Goal: Task Accomplishment & Management: Complete application form

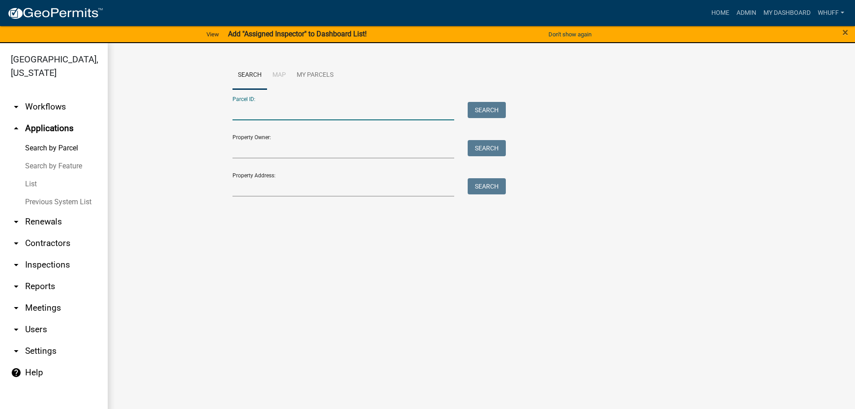
click at [291, 113] on input "Parcel ID:" at bounding box center [343, 111] width 222 height 18
type input "0371 000016"
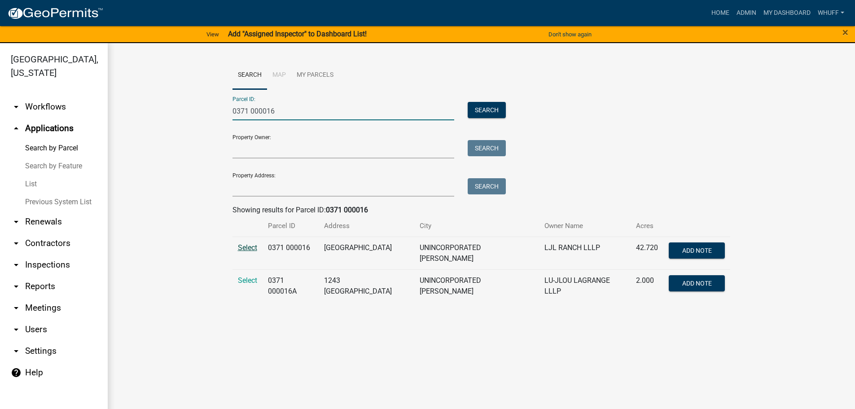
click at [244, 247] on span "Select" at bounding box center [247, 247] width 19 height 9
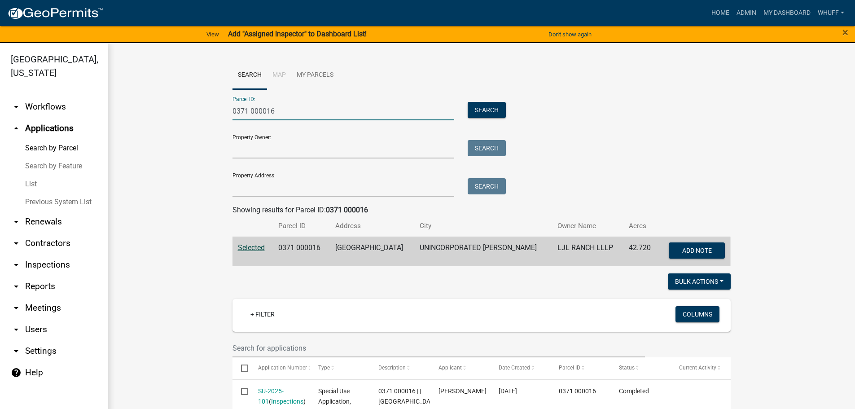
drag, startPoint x: 289, startPoint y: 109, endPoint x: 205, endPoint y: 110, distance: 84.8
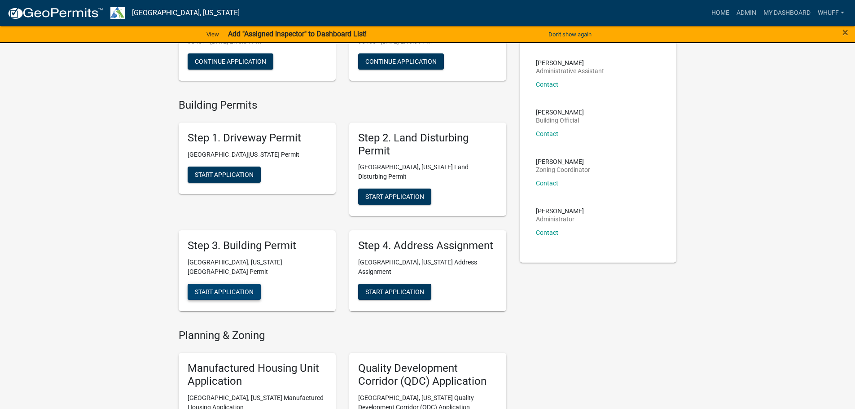
scroll to position [179, 0]
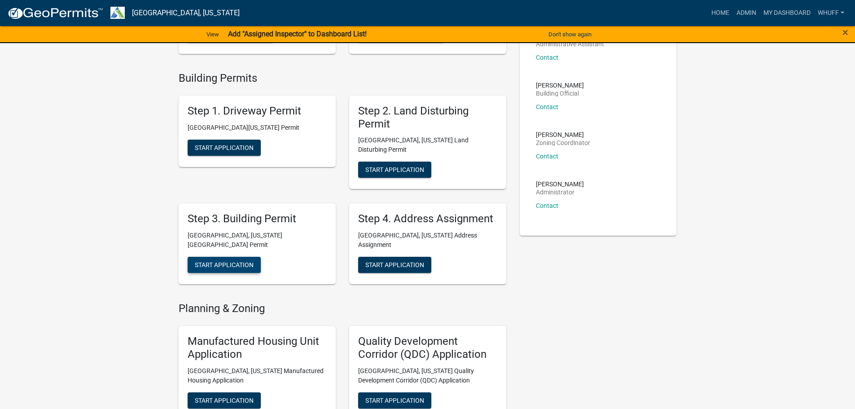
click at [237, 261] on span "Start Application" at bounding box center [224, 264] width 59 height 7
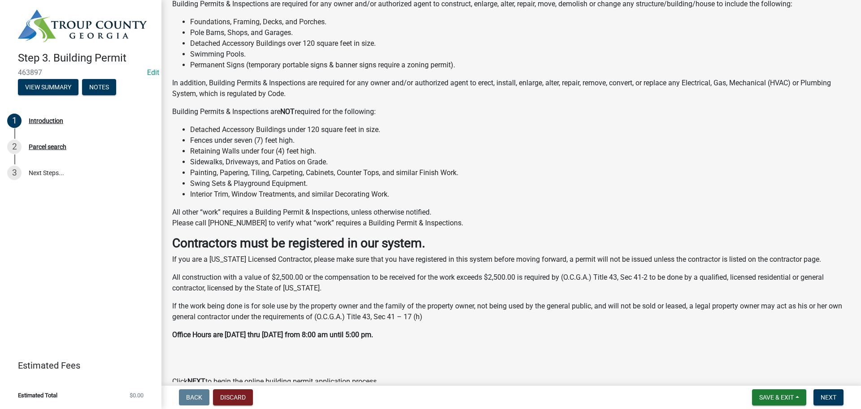
scroll to position [156, 0]
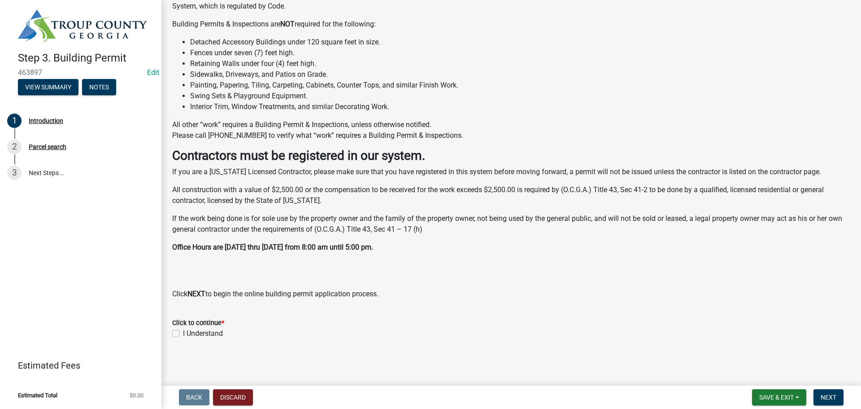
click at [210, 335] on label "I Understand" at bounding box center [203, 333] width 40 height 11
click at [189, 334] on input "I Understand" at bounding box center [186, 331] width 6 height 6
checkbox input "true"
drag, startPoint x: 440, startPoint y: 333, endPoint x: 632, endPoint y: 329, distance: 191.6
click at [446, 333] on div "I Understand" at bounding box center [511, 333] width 678 height 11
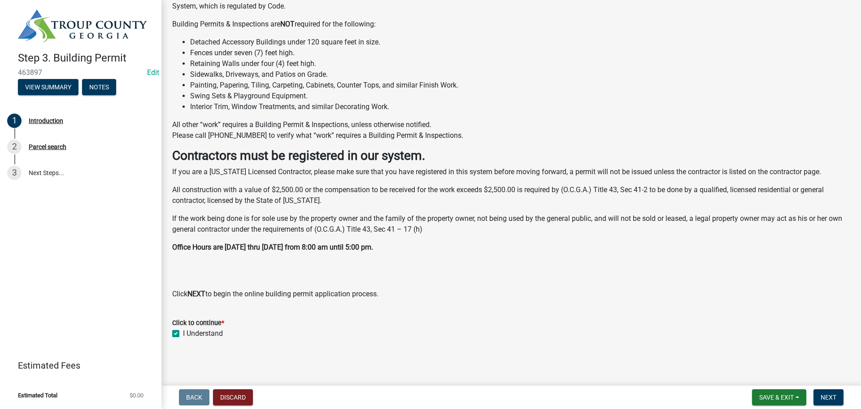
click at [745, 316] on form "Click to continue * I Understand" at bounding box center [511, 322] width 678 height 32
click at [817, 389] on nav "Back Discard Save & Exit Save Save & Exit Next" at bounding box center [512, 396] width 700 height 23
click at [820, 399] on button "Next" at bounding box center [829, 397] width 30 height 16
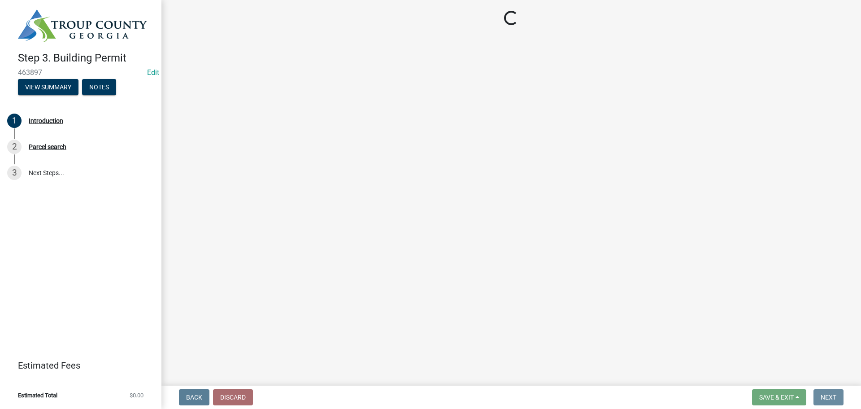
scroll to position [0, 0]
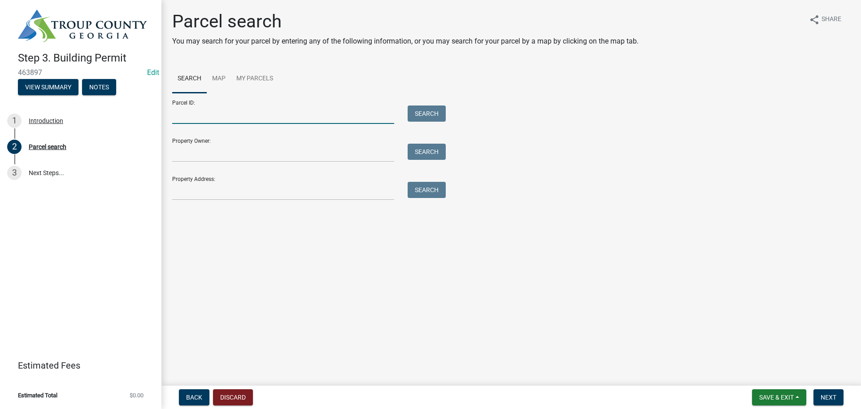
click at [222, 114] on input "Parcel ID:" at bounding box center [283, 114] width 222 height 18
paste input "0371 000016"
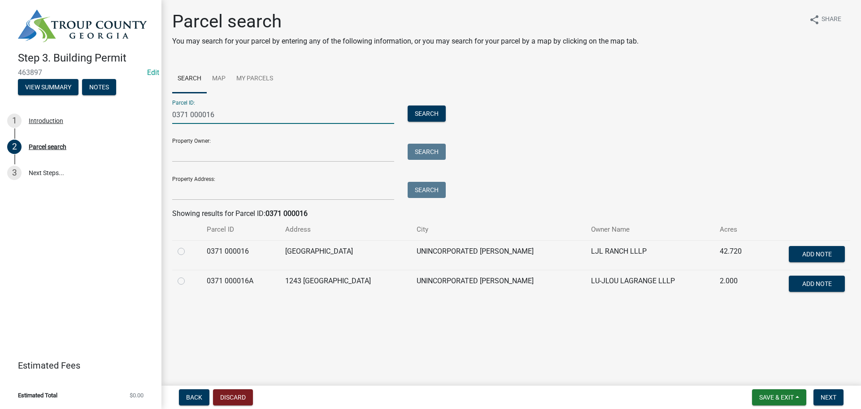
type input "0371 000016"
click at [188, 246] on label at bounding box center [188, 246] width 0 height 0
click at [188, 251] on 000016 "radio" at bounding box center [191, 249] width 6 height 6
radio 000016 "true"
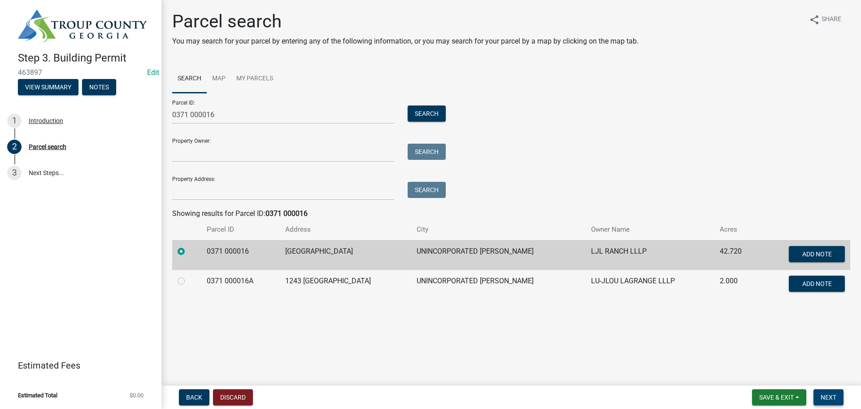
click at [828, 393] on span "Next" at bounding box center [829, 396] width 16 height 7
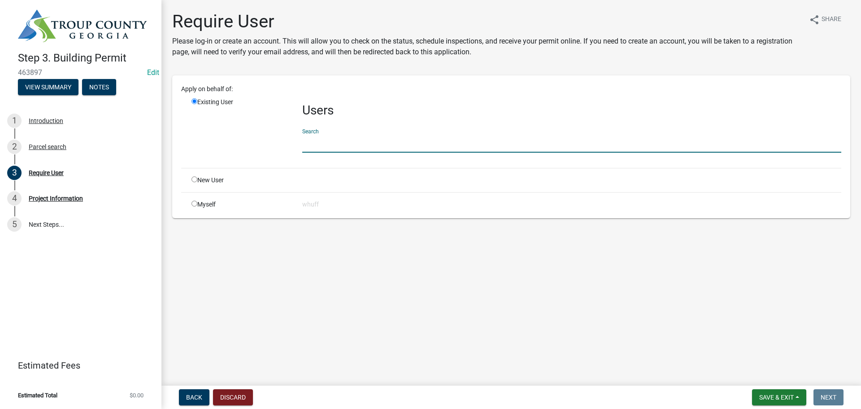
click at [361, 147] on input "text" at bounding box center [571, 143] width 539 height 18
type input "[PERSON_NAME]"
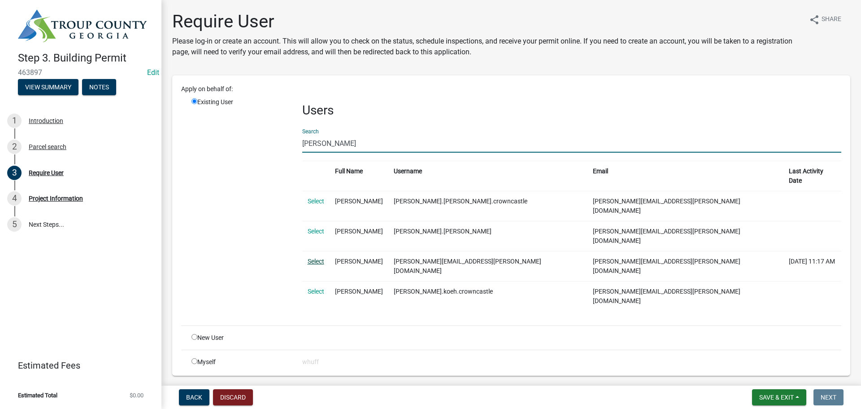
click at [308, 258] on link "Select" at bounding box center [316, 261] width 17 height 7
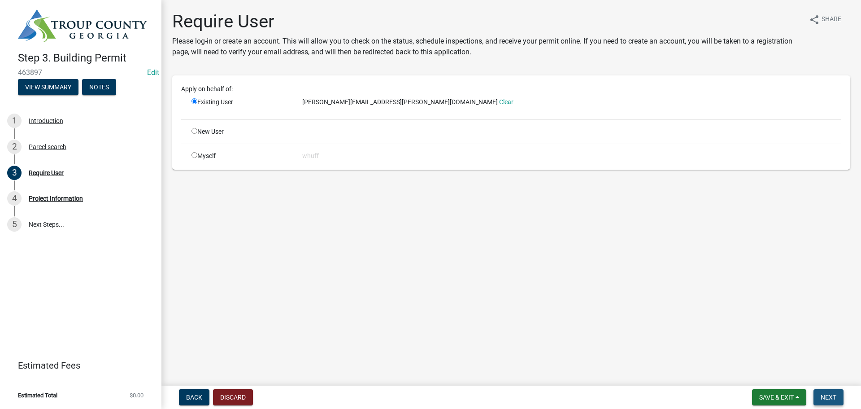
click at [826, 395] on span "Next" at bounding box center [829, 396] width 16 height 7
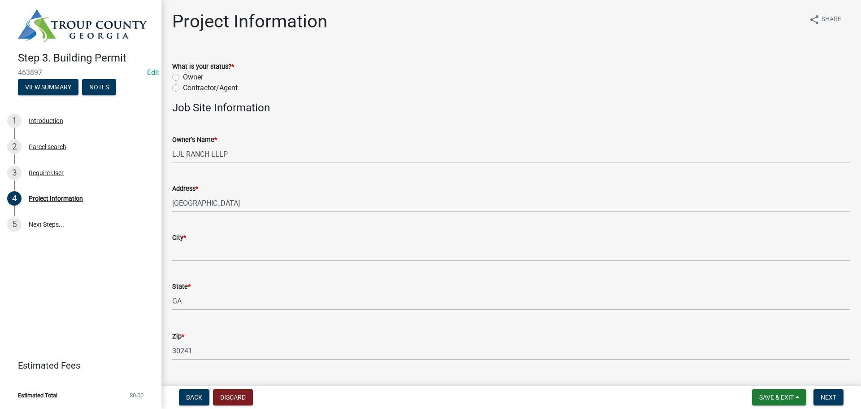
click at [207, 85] on label "Contractor/Agent" at bounding box center [210, 88] width 55 height 11
click at [189, 85] on input "Contractor/Agent" at bounding box center [186, 86] width 6 height 6
radio input "true"
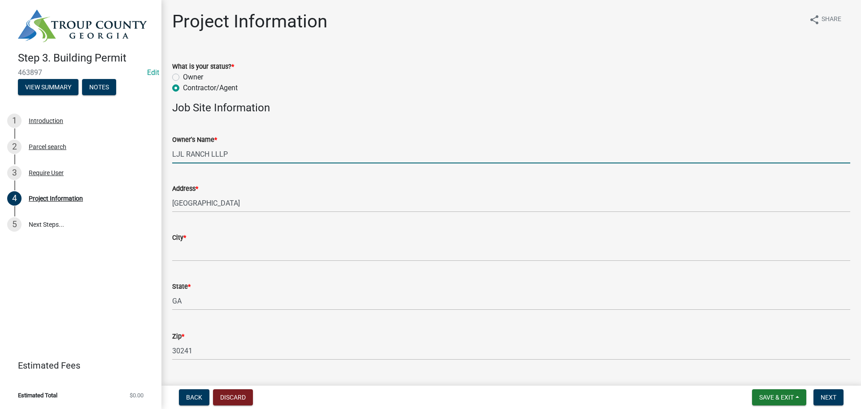
click at [244, 147] on input "LJL RANCH LLLP" at bounding box center [511, 154] width 678 height 18
type input "LJL RANCH LLLP / Verizon Wireless"
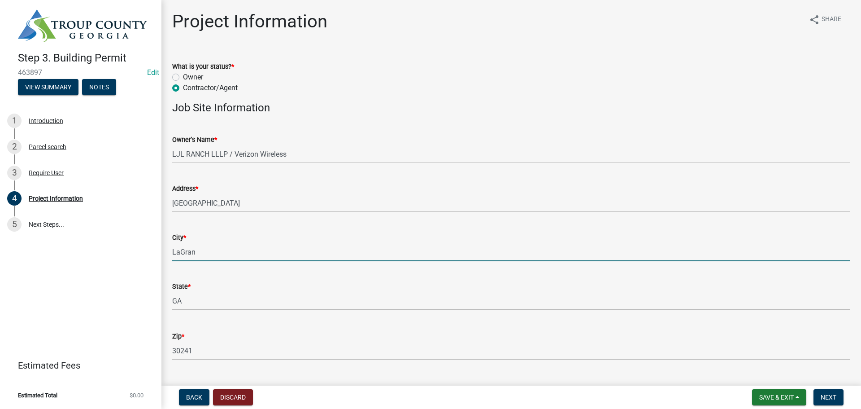
type input "LaGran"
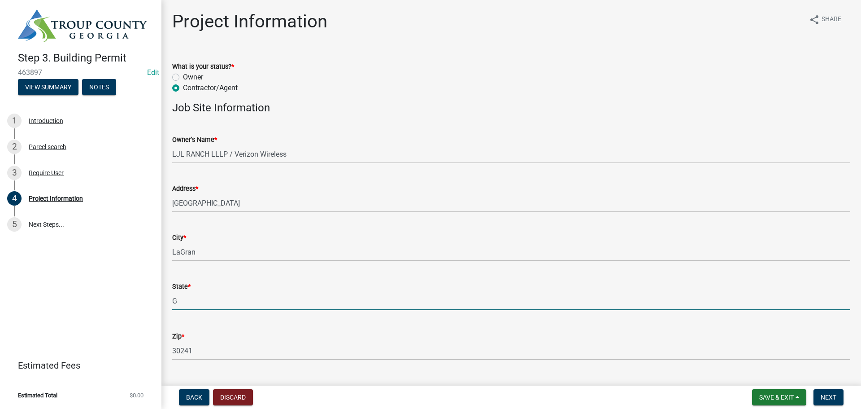
type input "GA"
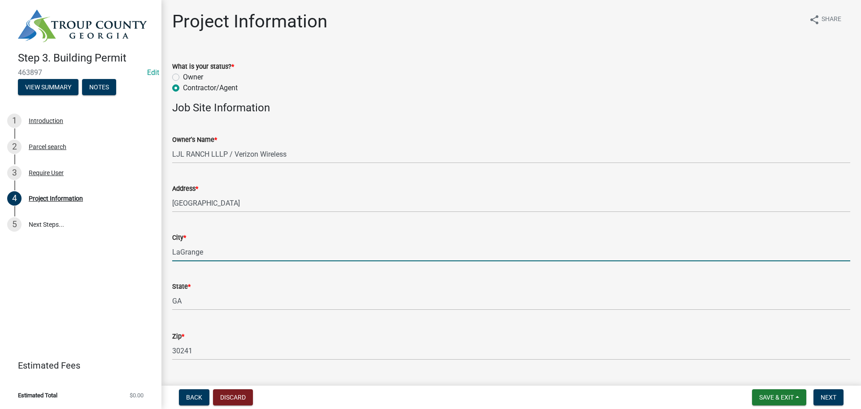
type input "LaGrange"
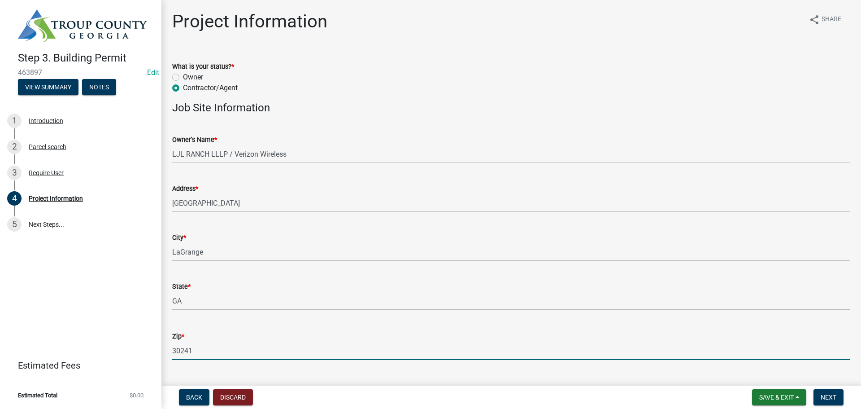
scroll to position [209, 0]
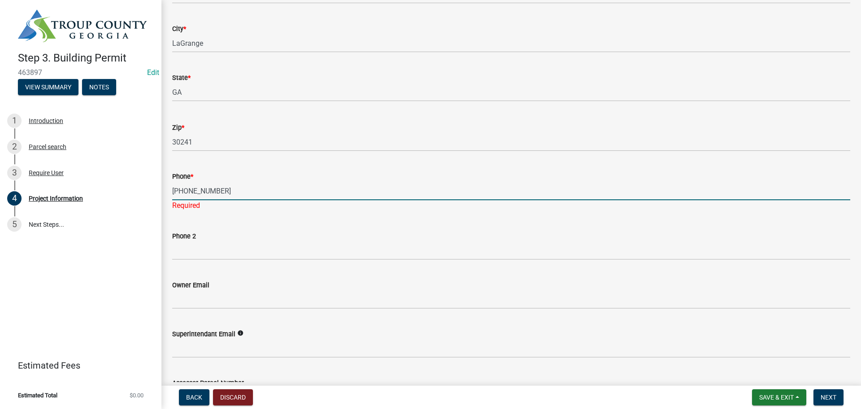
type input "[PHONE_NUMBER]"
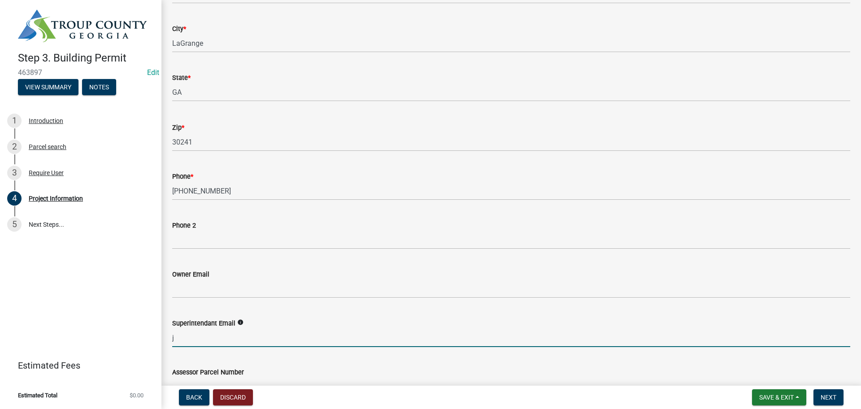
type input "[PERSON_NAME][EMAIL_ADDRESS][PERSON_NAME][DOMAIN_NAME]"
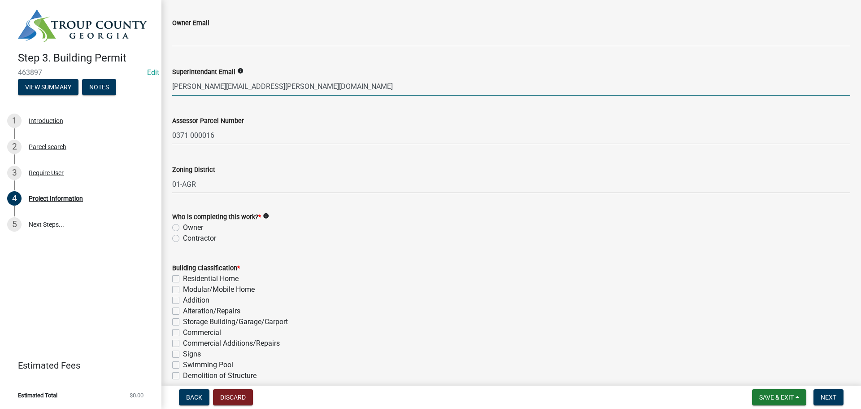
scroll to position [478, 0]
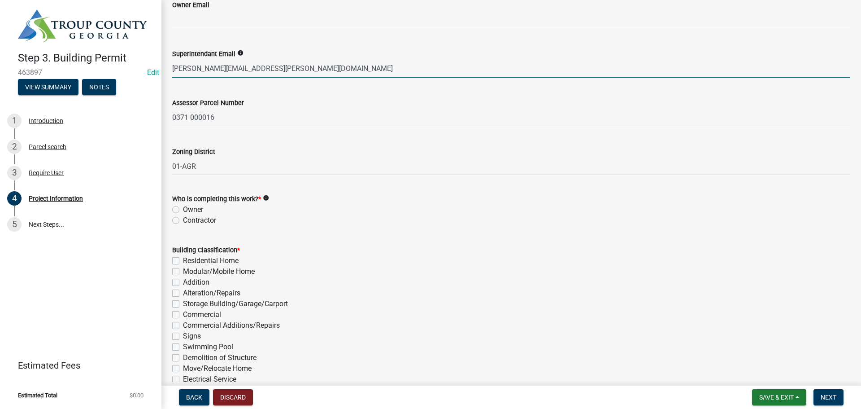
click at [209, 218] on label "Contractor" at bounding box center [199, 220] width 33 height 11
click at [189, 218] on input "Contractor" at bounding box center [186, 218] width 6 height 6
radio input "true"
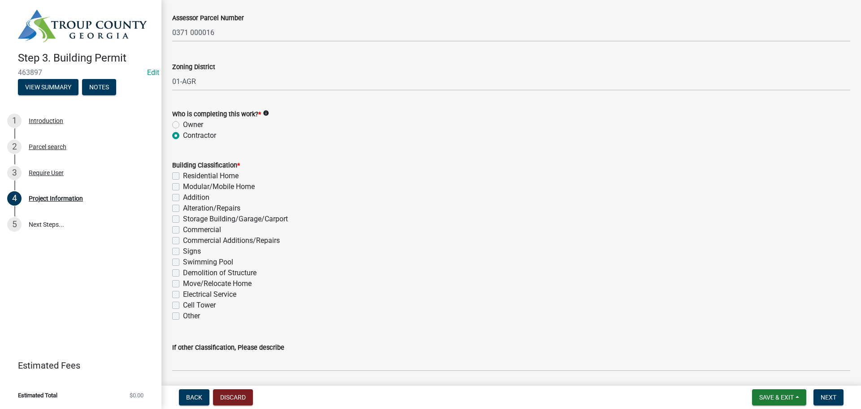
scroll to position [612, 0]
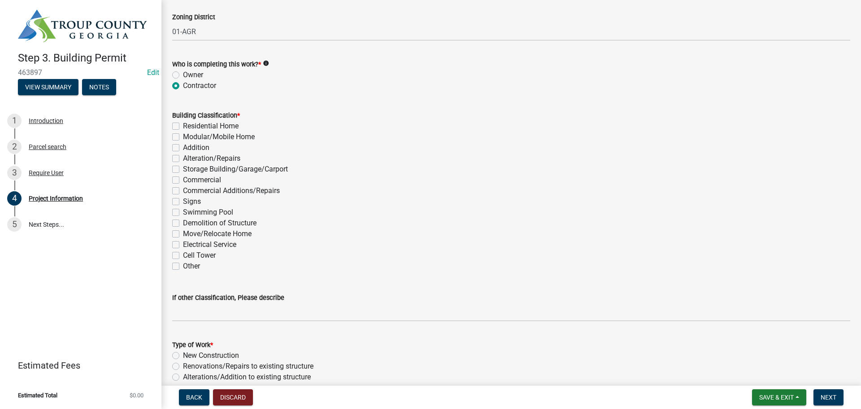
click at [218, 191] on label "Commercial Additions/Repairs" at bounding box center [231, 190] width 97 height 11
click at [189, 191] on input "Commercial Additions/Repairs" at bounding box center [186, 188] width 6 height 6
checkbox input "true"
checkbox input "false"
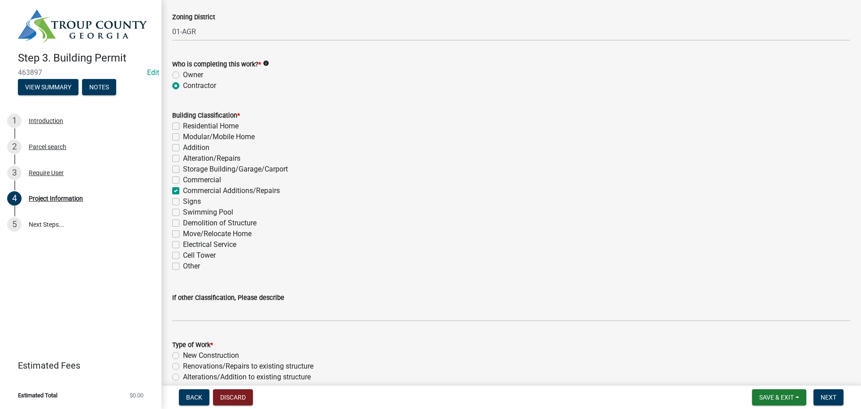
checkbox input "false"
checkbox input "true"
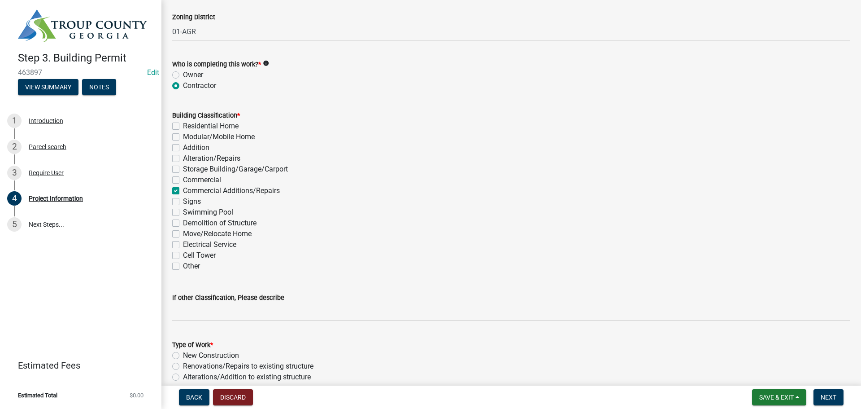
checkbox input "false"
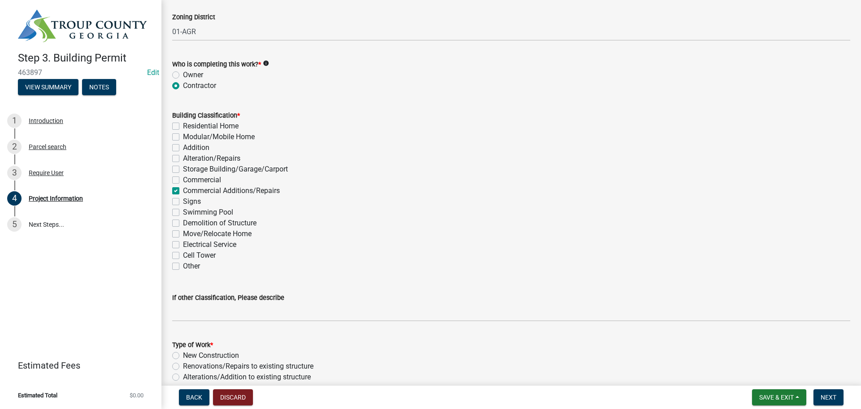
checkbox input "false"
click at [201, 257] on label "Cell Tower" at bounding box center [199, 255] width 33 height 11
click at [189, 256] on input "Cell Tower" at bounding box center [186, 253] width 6 height 6
checkbox input "true"
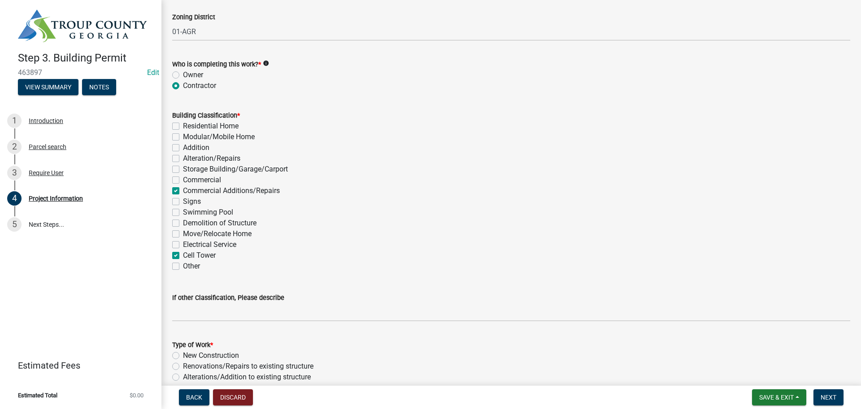
checkbox input "false"
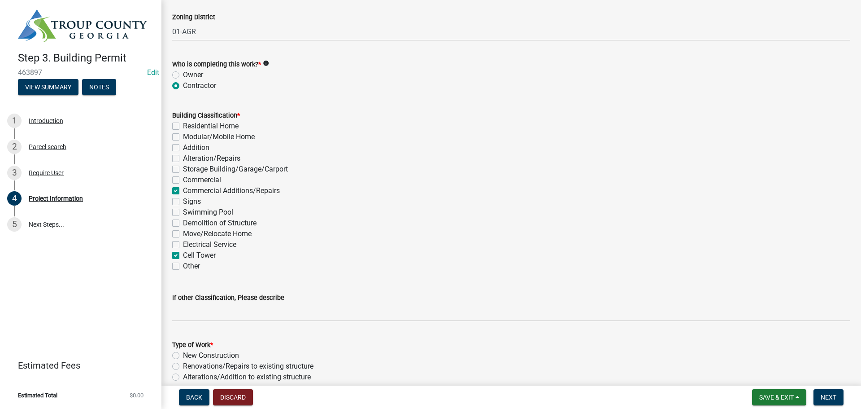
checkbox input "false"
checkbox input "true"
checkbox input "false"
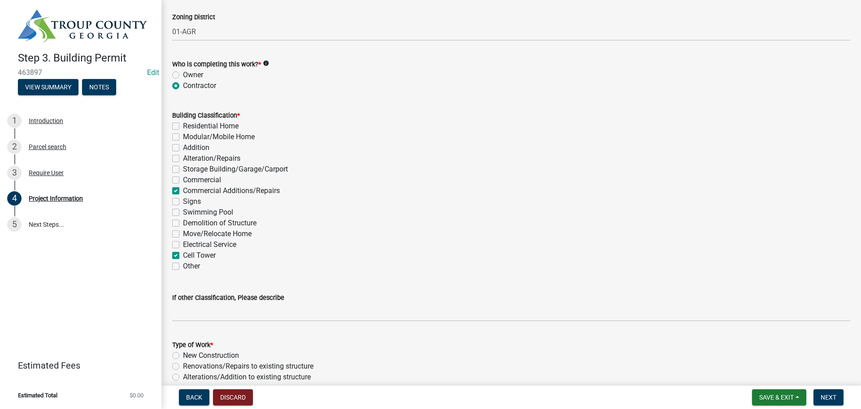
checkbox input "false"
checkbox input "true"
checkbox input "false"
click at [229, 188] on label "Commercial Additions/Repairs" at bounding box center [231, 190] width 97 height 11
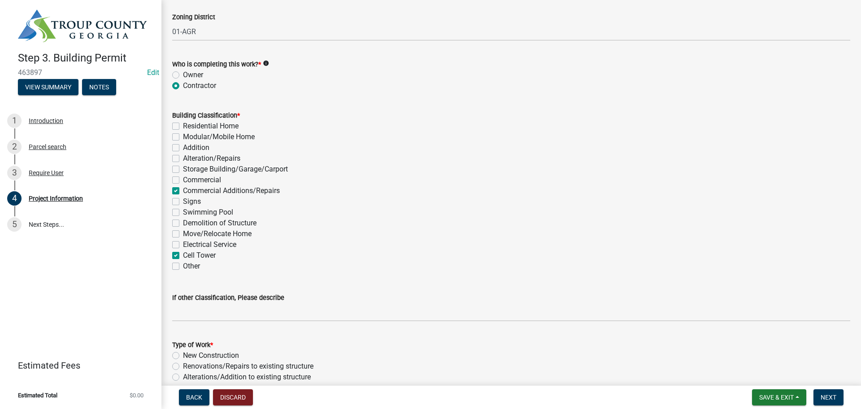
click at [189, 188] on input "Commercial Additions/Repairs" at bounding box center [186, 188] width 6 height 6
checkbox input "false"
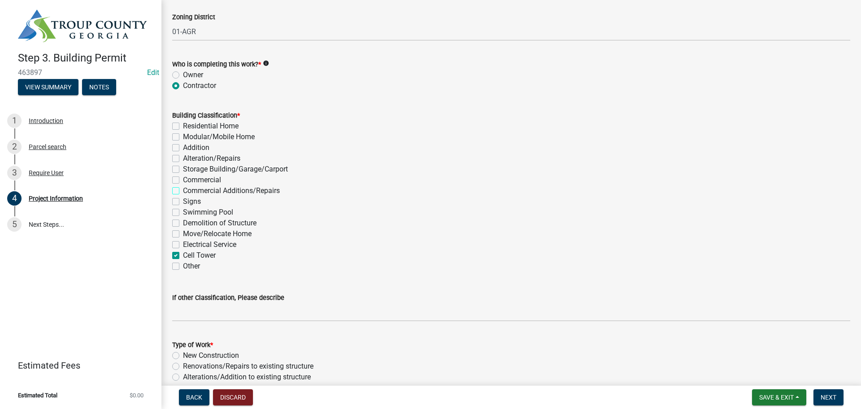
checkbox input "false"
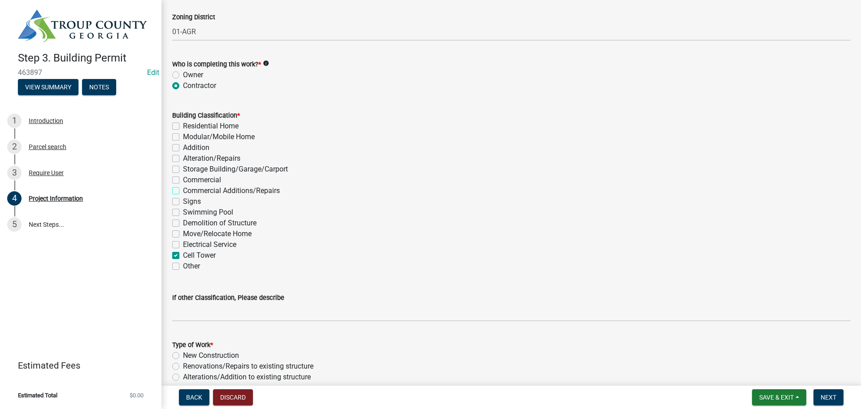
checkbox input "false"
checkbox input "true"
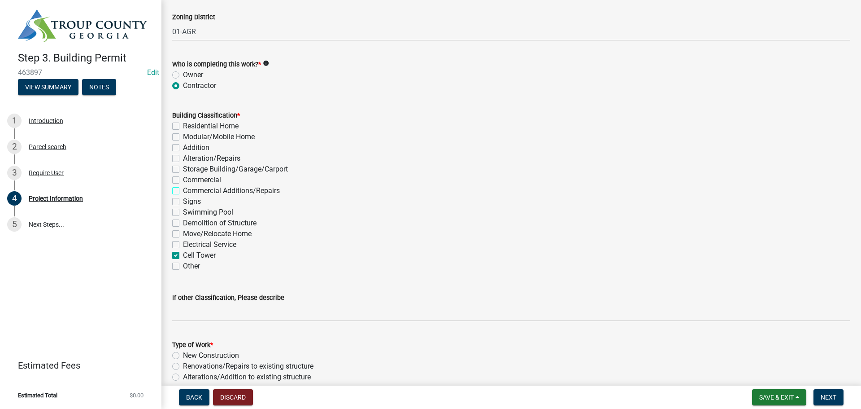
checkbox input "false"
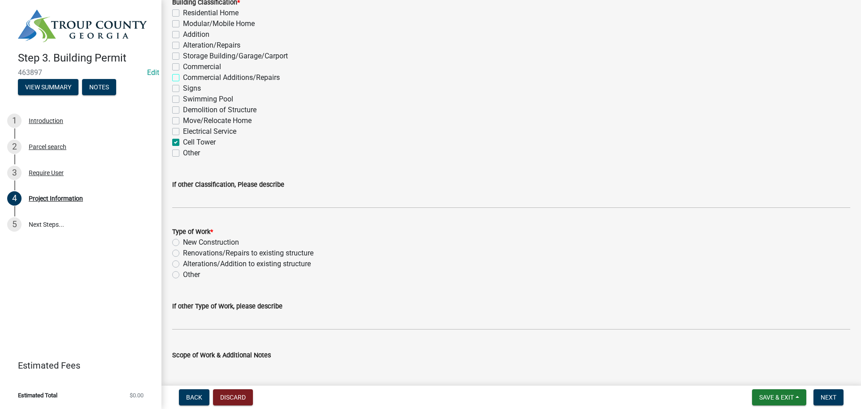
scroll to position [792, 0]
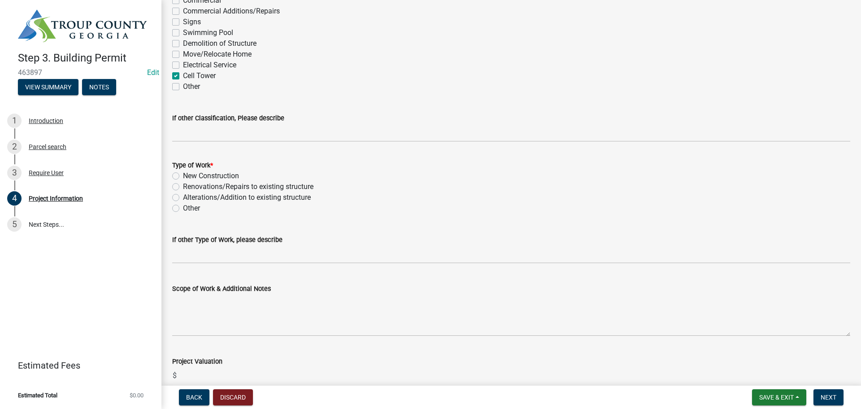
click at [229, 197] on label "Alterations/Addition to existing structure" at bounding box center [247, 197] width 128 height 11
click at [189, 197] on input "Alterations/Addition to existing structure" at bounding box center [186, 195] width 6 height 6
radio input "true"
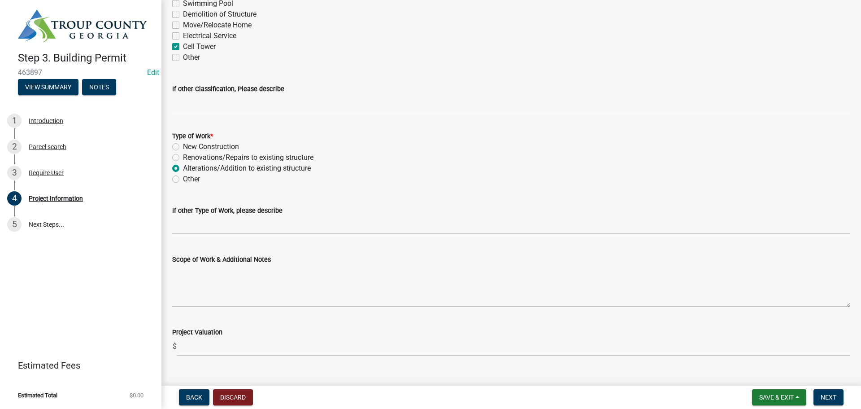
scroll to position [838, 0]
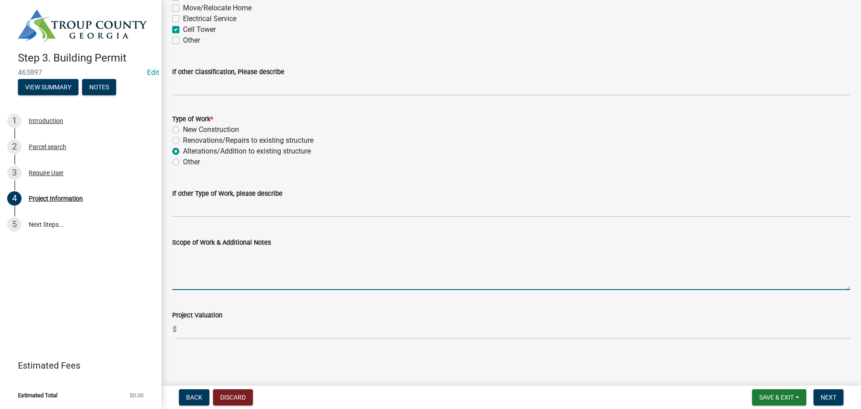
click at [255, 261] on textarea "Scope of Work & Additional Notes" at bounding box center [511, 269] width 678 height 42
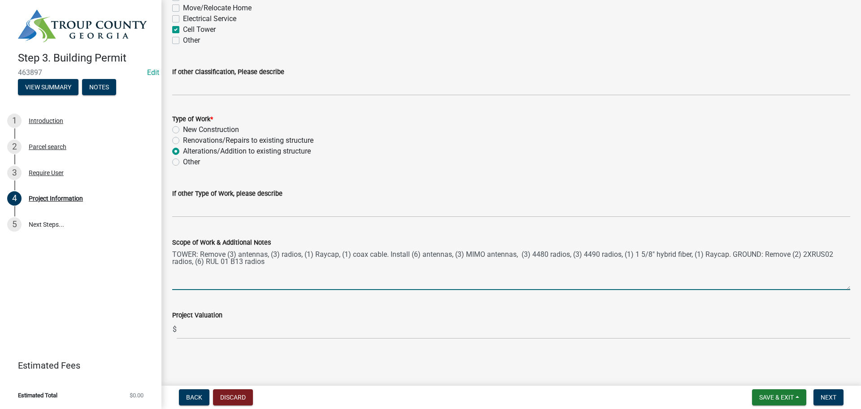
type textarea "TOWER: Remove (3) antennas, (3) radios, (1) Raycap, (1) coax cable. Install (6)…"
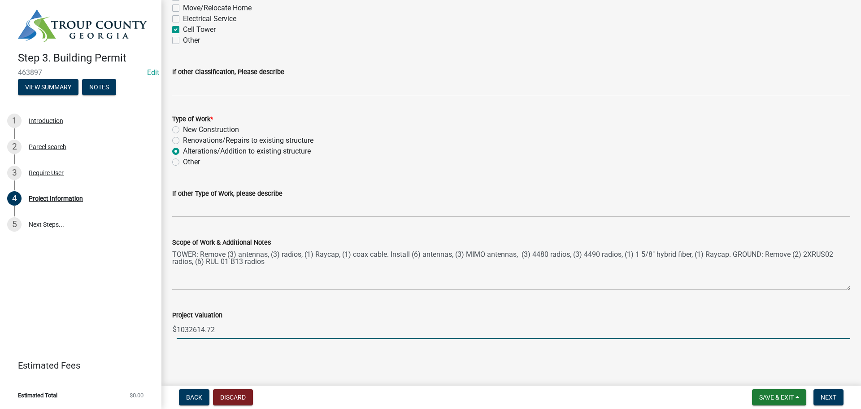
type input "1032614.72"
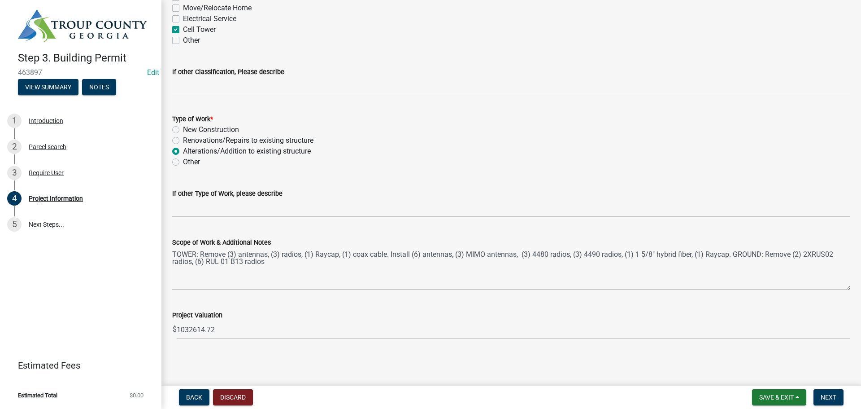
click at [690, 358] on main "Project Information share Share What is your status? * Owner [DEMOGRAPHIC_DATA]…" at bounding box center [512, 191] width 700 height 382
click at [836, 387] on nav "Back Discard Save & Exit Save Save & Exit Next" at bounding box center [512, 396] width 700 height 23
click at [834, 392] on button "Next" at bounding box center [829, 397] width 30 height 16
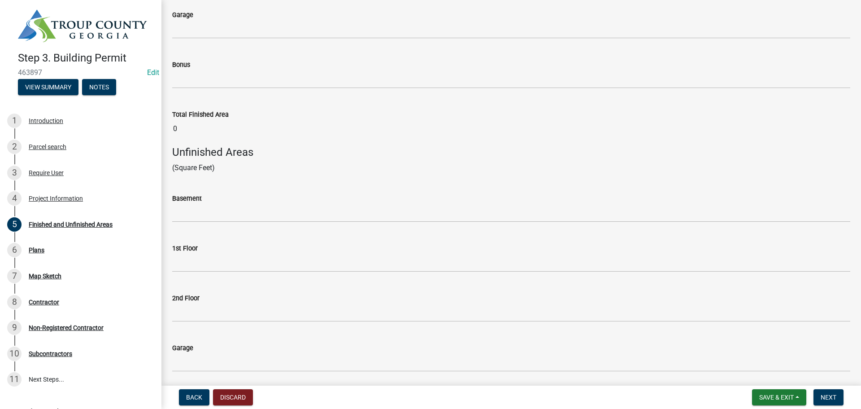
scroll to position [359, 0]
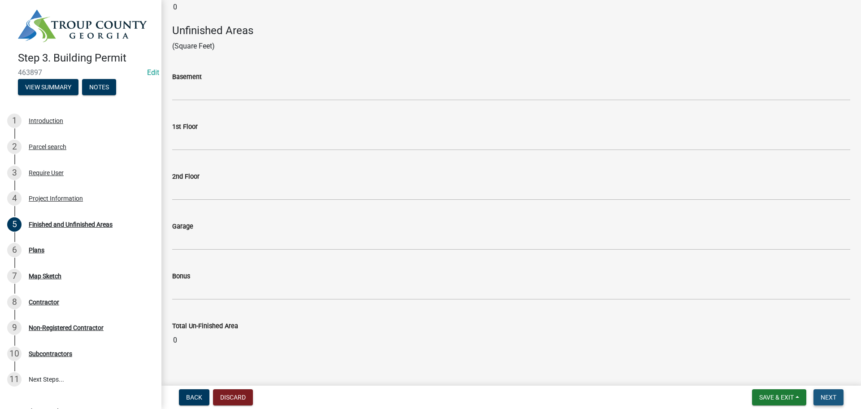
click at [836, 392] on button "Next" at bounding box center [829, 397] width 30 height 16
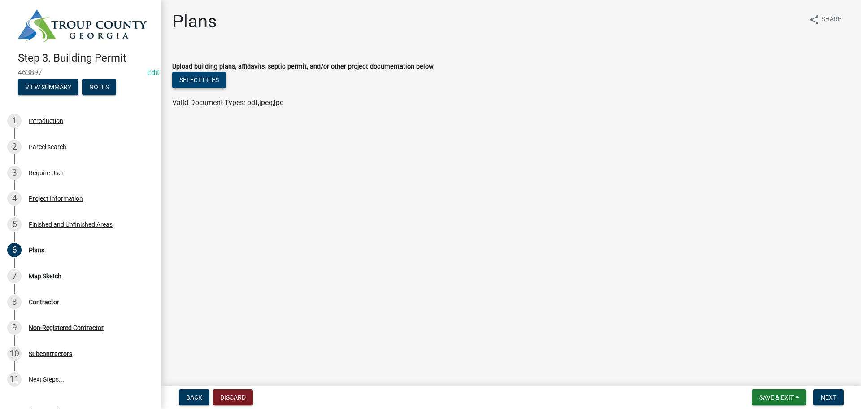
click at [192, 76] on button "Select files" at bounding box center [199, 80] width 54 height 16
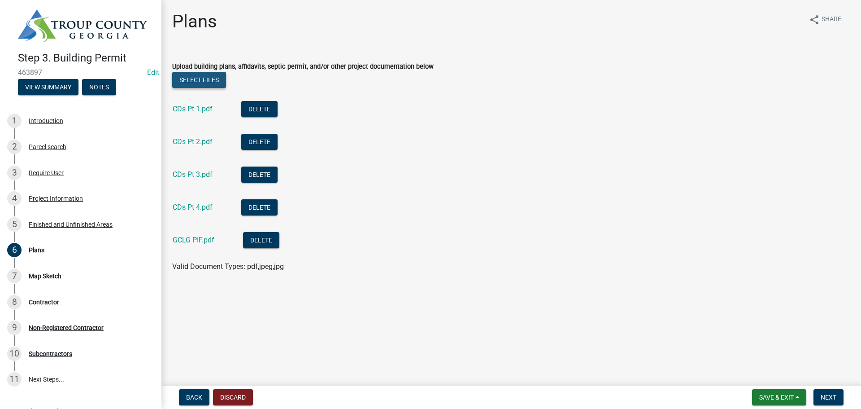
click at [204, 78] on button "Select files" at bounding box center [199, 80] width 54 height 16
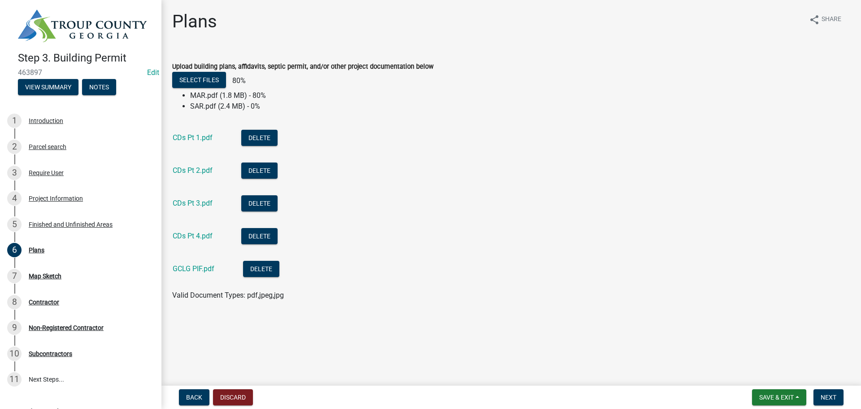
click at [505, 227] on li "CDs Pt 4.pdf Delete" at bounding box center [511, 237] width 678 height 33
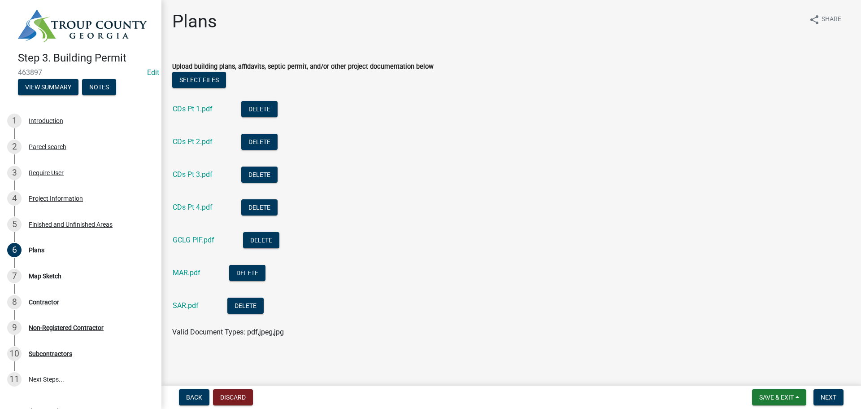
click at [613, 207] on li "CDs Pt 4.pdf Delete" at bounding box center [511, 208] width 678 height 33
click at [826, 398] on span "Next" at bounding box center [829, 396] width 16 height 7
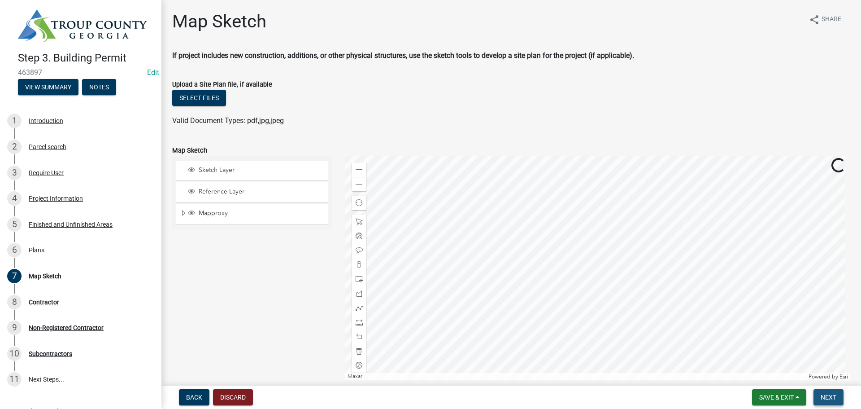
click at [822, 396] on span "Next" at bounding box center [829, 396] width 16 height 7
click at [835, 398] on span "Next" at bounding box center [829, 396] width 16 height 7
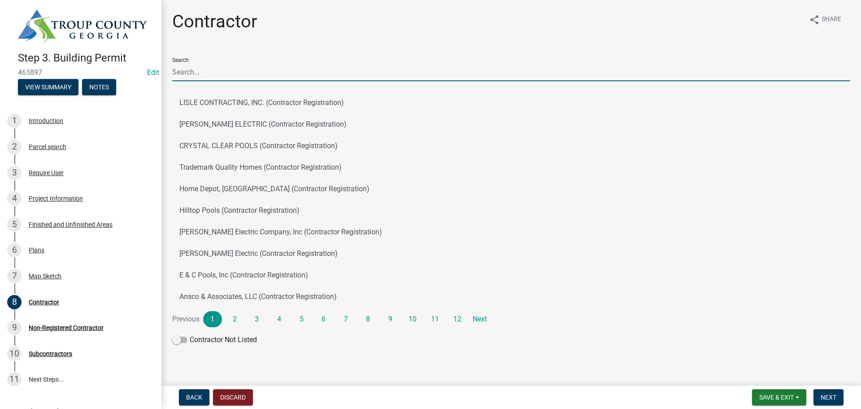
click at [246, 69] on input "Search" at bounding box center [511, 72] width 678 height 18
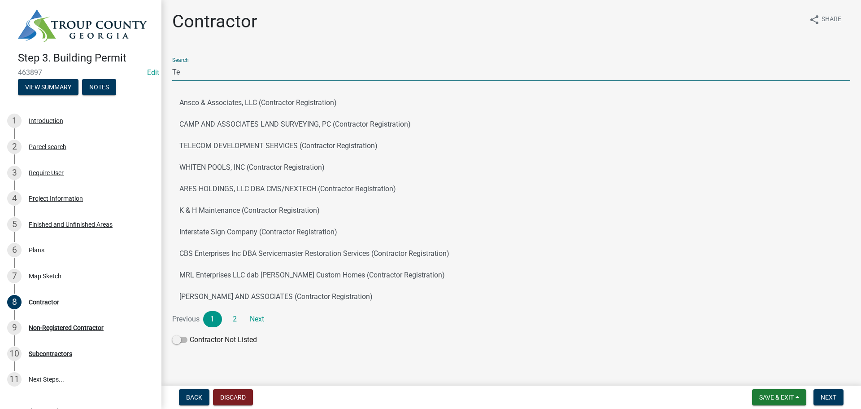
type input "Technical Controls"
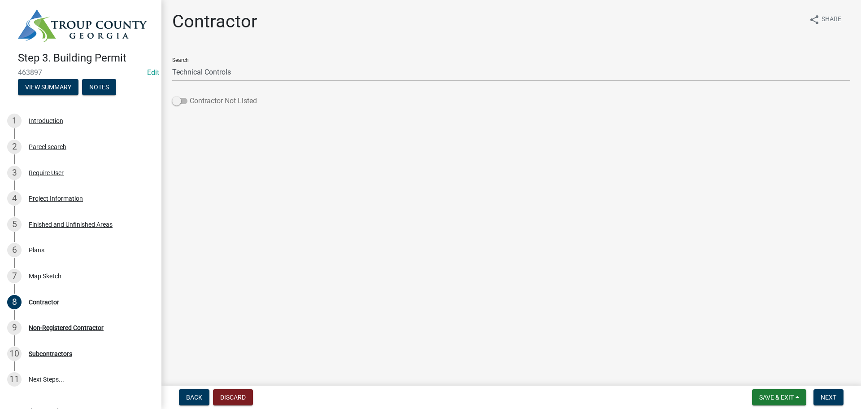
click at [182, 97] on label "Contractor Not Listed" at bounding box center [214, 101] width 85 height 11
click at [190, 96] on input "Contractor Not Listed" at bounding box center [190, 96] width 0 height 0
click at [512, 240] on main "Contractor share Share Search Technical Controls Contractor Not Listed" at bounding box center [512, 191] width 700 height 382
click at [825, 394] on span "Next" at bounding box center [829, 396] width 16 height 7
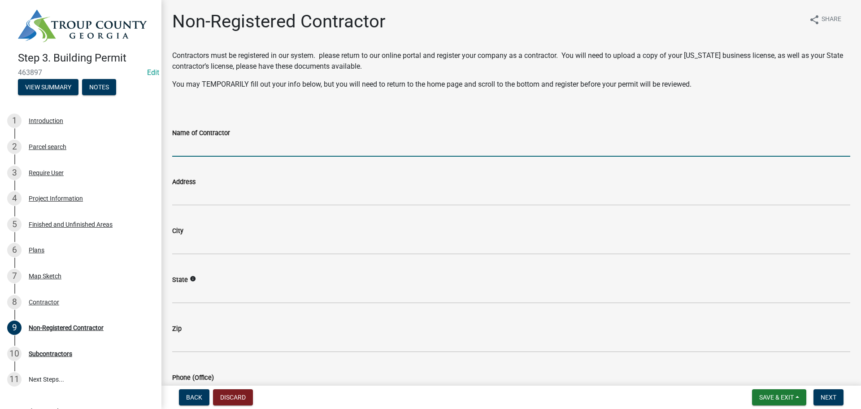
click at [304, 146] on input "Name of Contractor" at bounding box center [511, 147] width 678 height 18
type input "Technical Controls Inc."
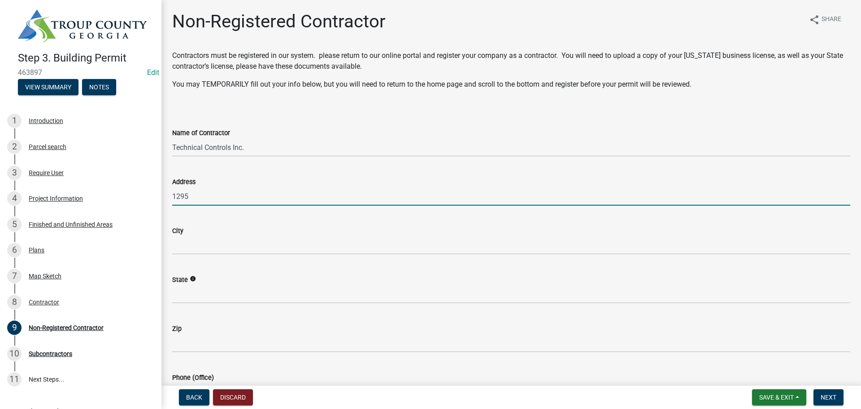
type input "[STREET_ADDRESS]"
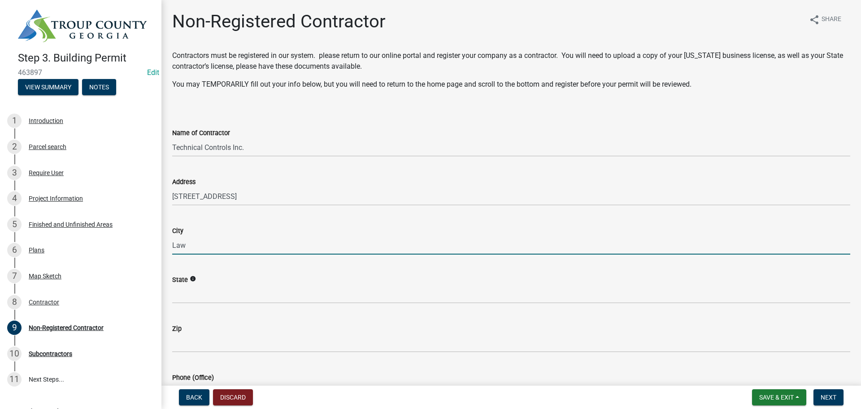
type input "Lawerenceville"
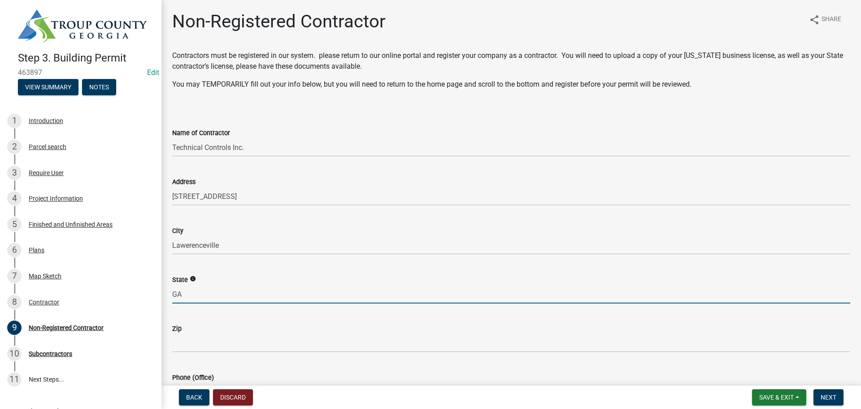
type input "GA"
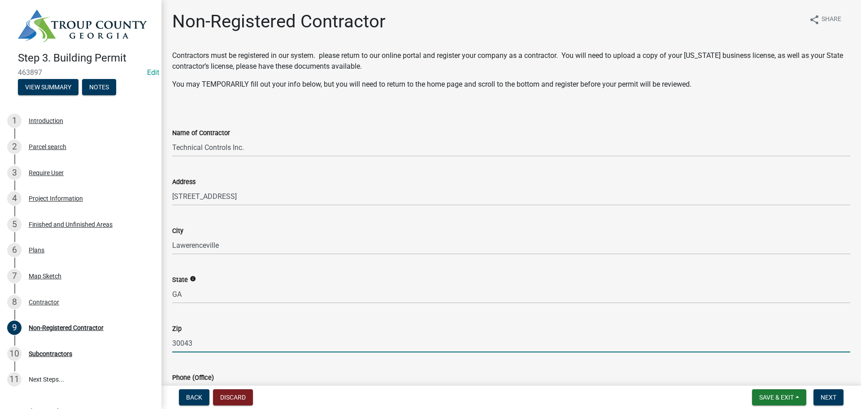
type input "30043"
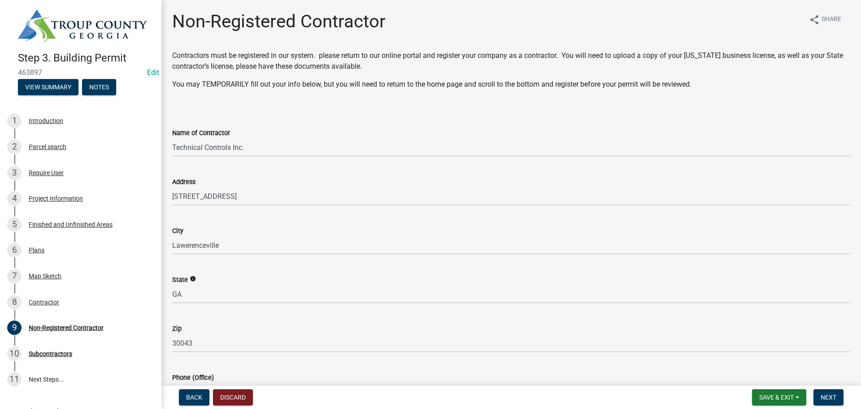
scroll to position [201, 0]
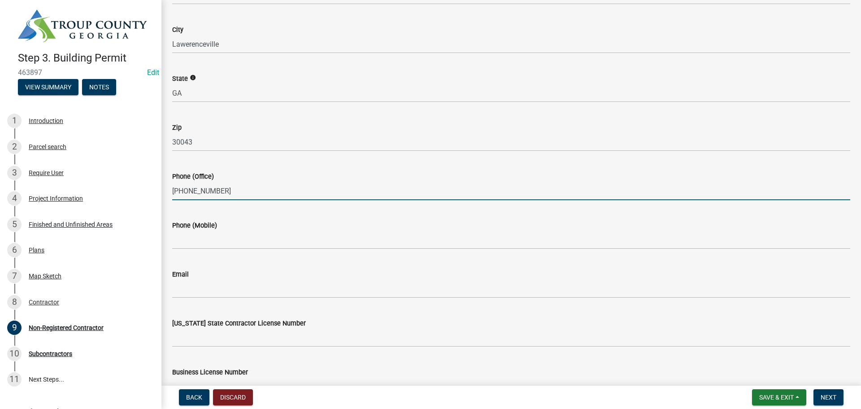
type input "[PHONE_NUMBER]"
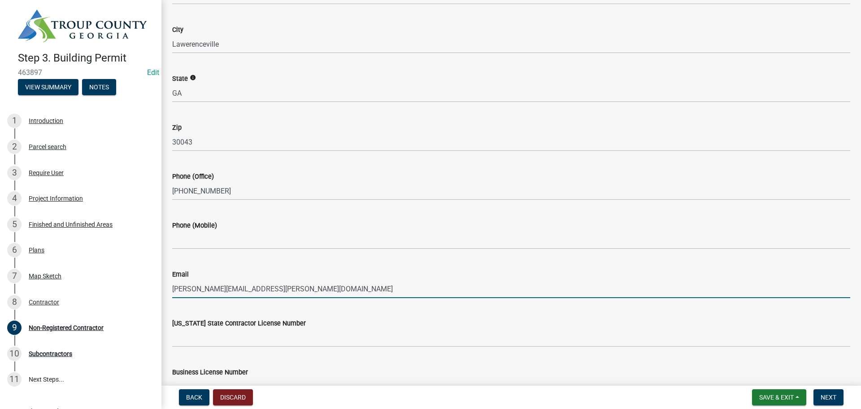
type input "[PERSON_NAME][EMAIL_ADDRESS][PERSON_NAME][DOMAIN_NAME]"
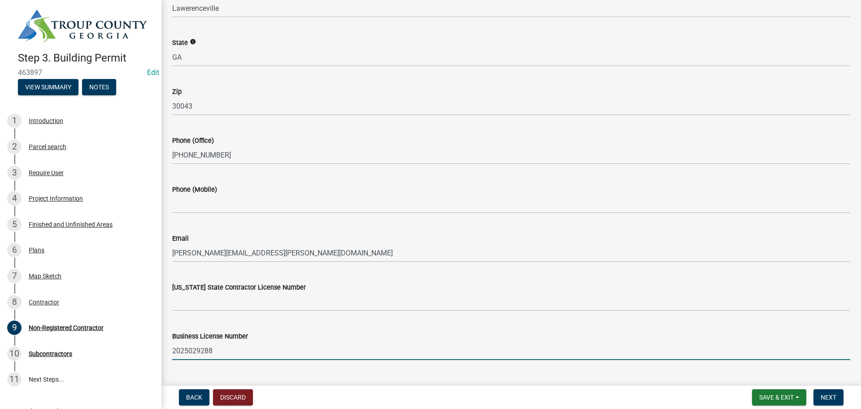
scroll to position [257, 0]
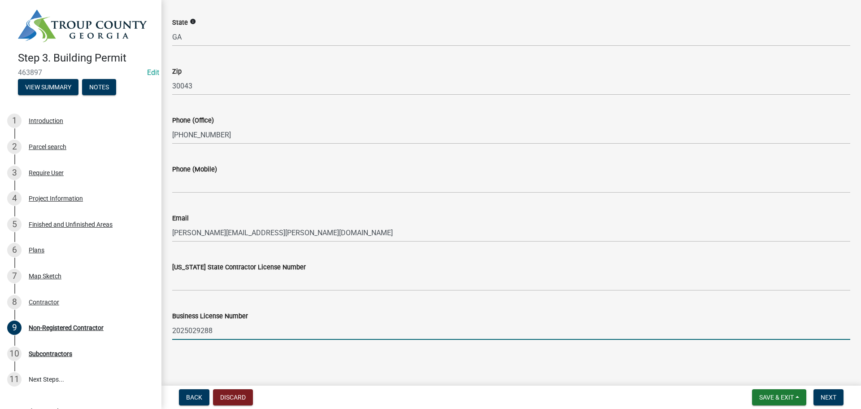
type input "2025029288"
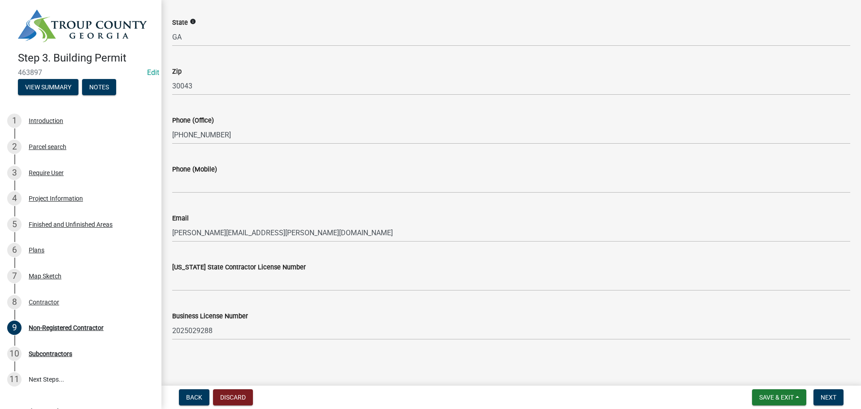
click at [790, 358] on main "Non-Registered Contractor share Share Contractors must be registered in our sys…" at bounding box center [512, 191] width 700 height 382
click at [835, 393] on span "Next" at bounding box center [829, 396] width 16 height 7
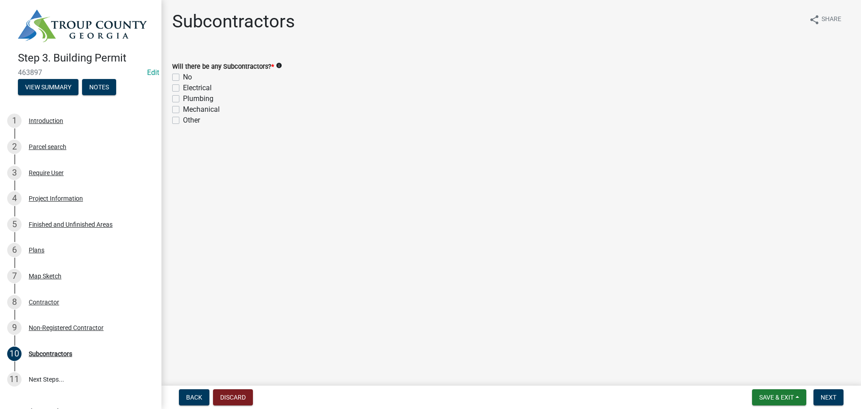
click at [181, 77] on div "No" at bounding box center [511, 77] width 678 height 11
click at [183, 76] on label "No" at bounding box center [187, 77] width 9 height 11
click at [183, 76] on input "No" at bounding box center [186, 75] width 6 height 6
checkbox input "true"
checkbox input "false"
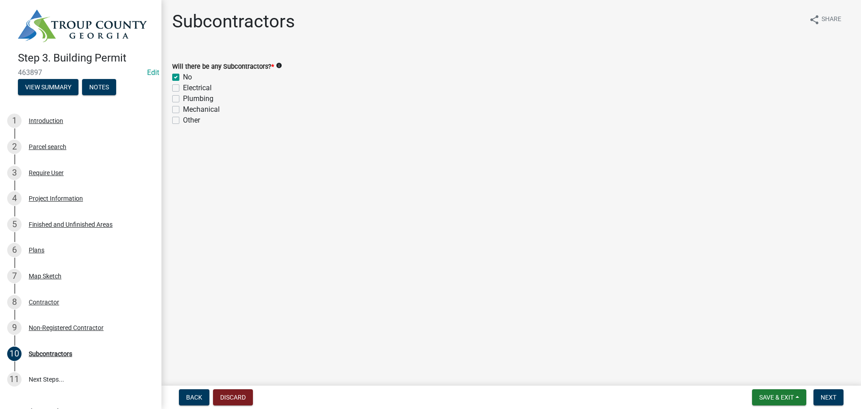
checkbox input "false"
drag, startPoint x: 388, startPoint y: 136, endPoint x: 705, endPoint y: 295, distance: 355.4
click at [388, 136] on div "Subcontractors share Share Will there be any Subcontractors? * info No Electric…" at bounding box center [512, 76] width 692 height 131
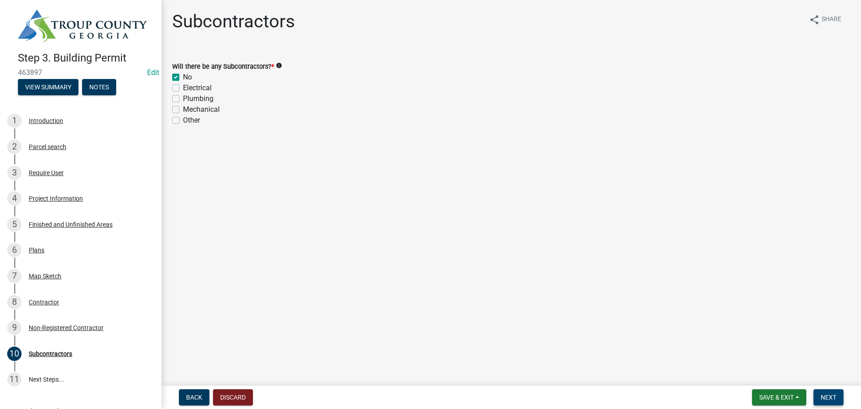
click at [836, 395] on span "Next" at bounding box center [829, 396] width 16 height 7
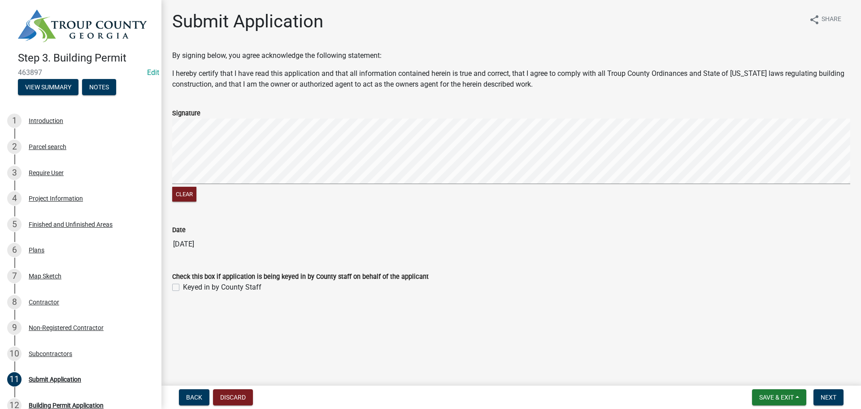
click at [210, 284] on label "Keyed in by County Staff" at bounding box center [222, 287] width 79 height 11
click at [189, 284] on input "Keyed in by County Staff" at bounding box center [186, 285] width 6 height 6
checkbox input "true"
click at [563, 297] on wm-data-entity-input "Check this box if application is being keyed in by County staff on behalf of th…" at bounding box center [511, 280] width 678 height 40
click at [823, 403] on button "Next" at bounding box center [829, 397] width 30 height 16
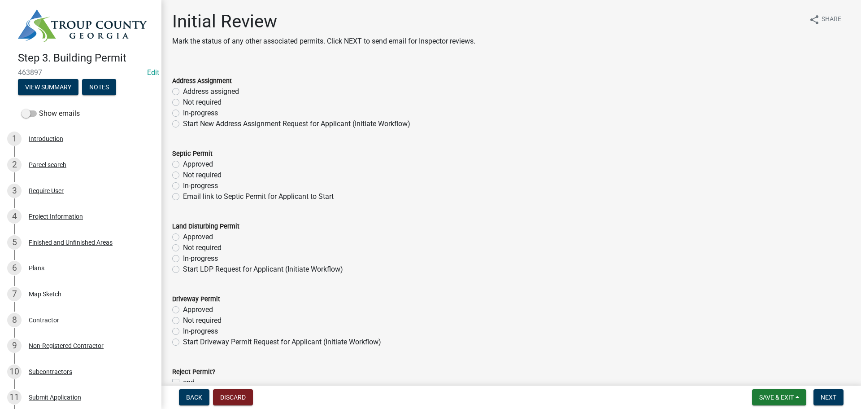
click at [203, 101] on label "Not required" at bounding box center [202, 102] width 39 height 11
click at [189, 101] on input "Not required" at bounding box center [186, 100] width 6 height 6
radio input "true"
click at [215, 175] on label "Not required" at bounding box center [202, 175] width 39 height 11
click at [189, 175] on input "Not required" at bounding box center [186, 173] width 6 height 6
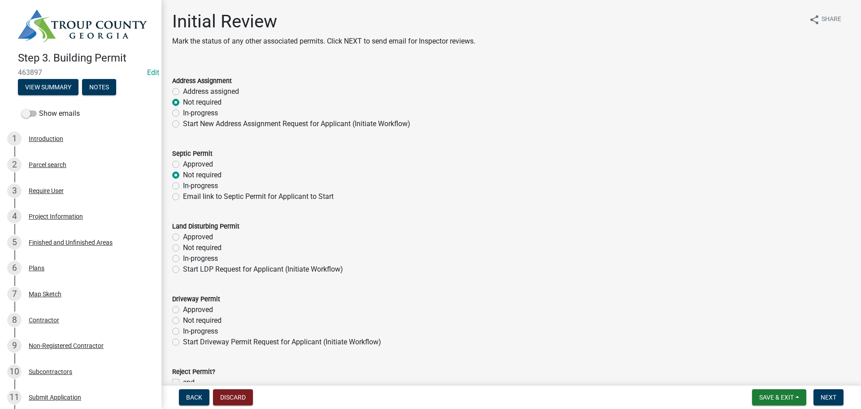
radio input "true"
drag, startPoint x: 217, startPoint y: 247, endPoint x: 222, endPoint y: 305, distance: 58.1
click at [217, 249] on label "Not required" at bounding box center [202, 247] width 39 height 11
click at [189, 248] on input "Not required" at bounding box center [186, 245] width 6 height 6
radio input "true"
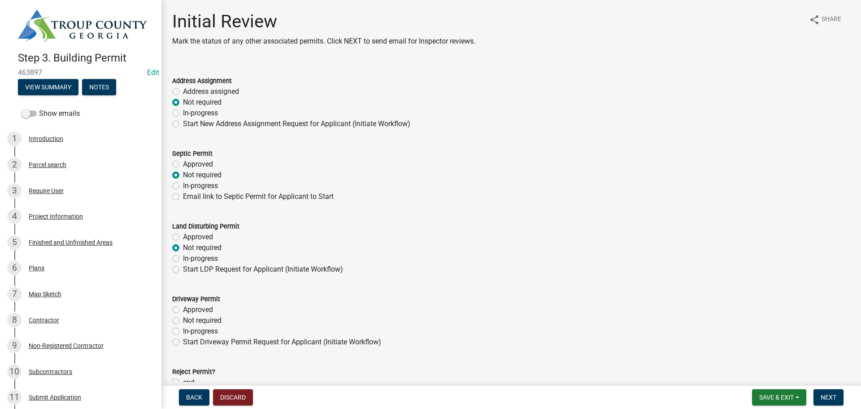
drag, startPoint x: 211, startPoint y: 319, endPoint x: 529, endPoint y: 301, distance: 318.2
click at [214, 320] on label "Not required" at bounding box center [202, 320] width 39 height 11
drag, startPoint x: 569, startPoint y: 293, endPoint x: 632, endPoint y: 274, distance: 65.6
click at [576, 293] on form "Driveway Permit Approved Not required In-progress Start Driveway Permit Request…" at bounding box center [511, 315] width 678 height 65
click at [204, 323] on label "Not required" at bounding box center [202, 320] width 39 height 11
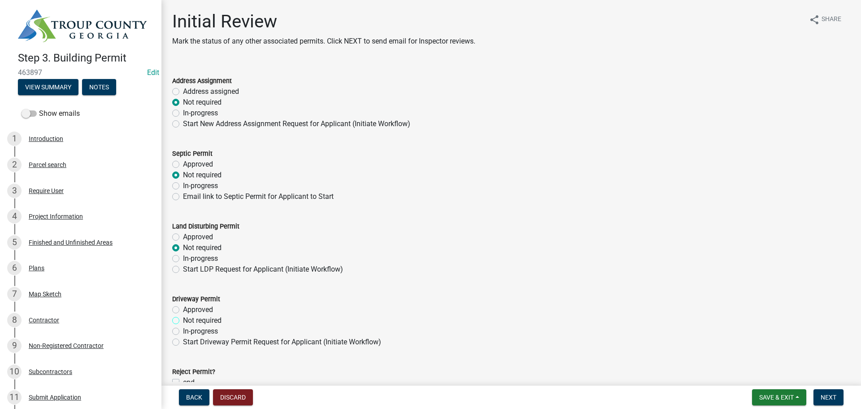
click at [189, 321] on input "Not required" at bounding box center [186, 318] width 6 height 6
radio input "true"
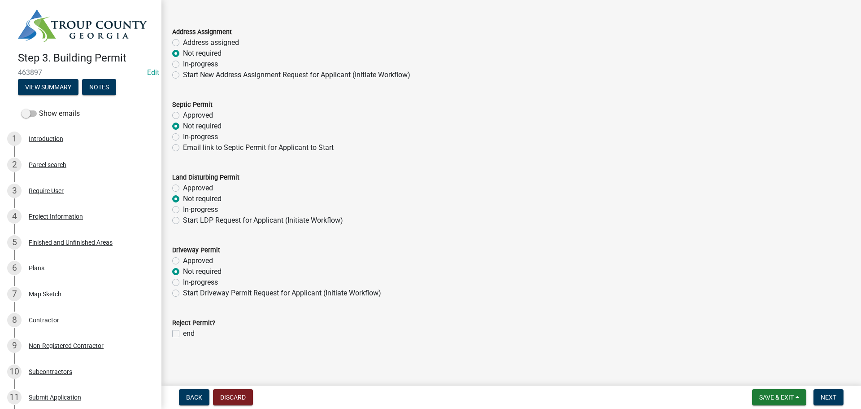
click at [638, 244] on form "Driveway Permit Approved Not required In-progress Start Driveway Permit Request…" at bounding box center [511, 266] width 678 height 65
click at [826, 392] on button "Next" at bounding box center [829, 397] width 30 height 16
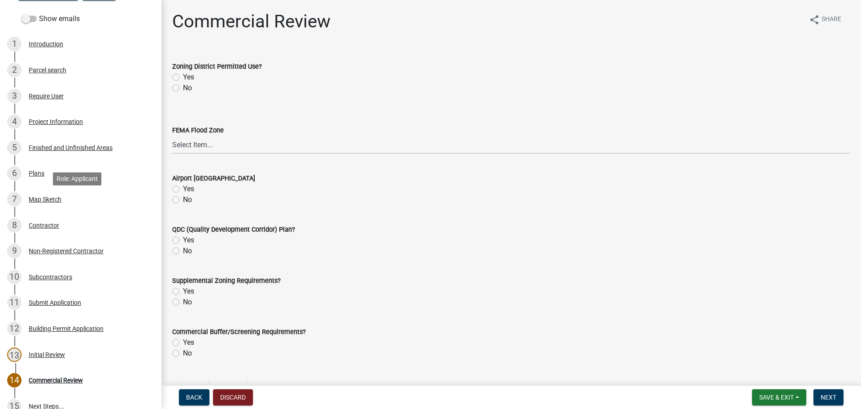
scroll to position [140, 0]
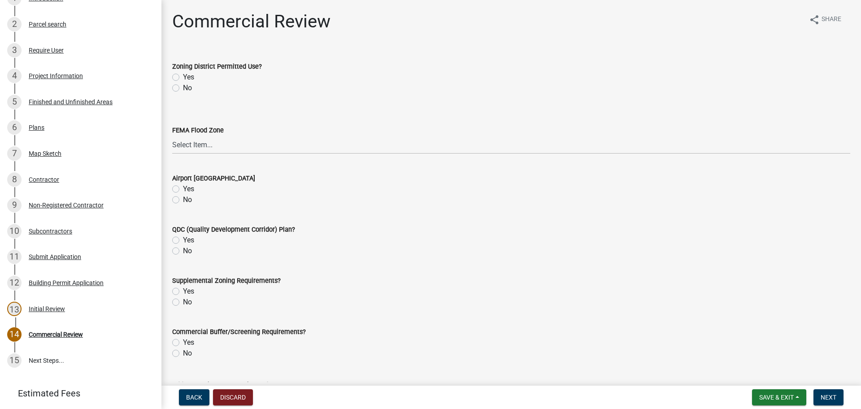
click at [189, 77] on label "Yes" at bounding box center [188, 77] width 11 height 11
click at [189, 77] on input "Yes" at bounding box center [186, 75] width 6 height 6
radio input "true"
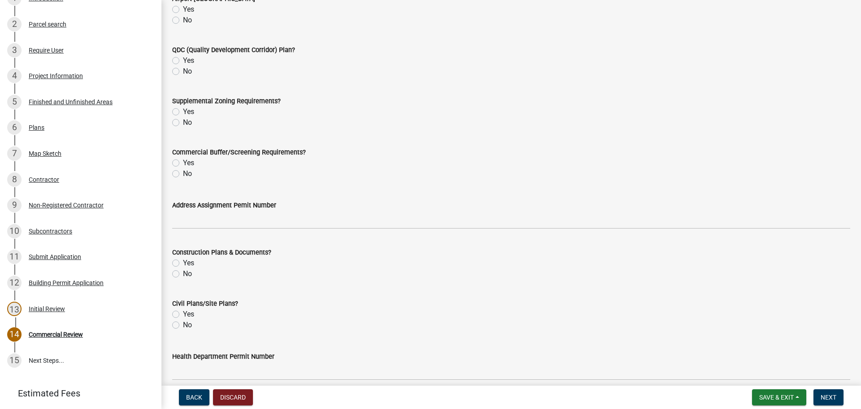
scroll to position [224, 0]
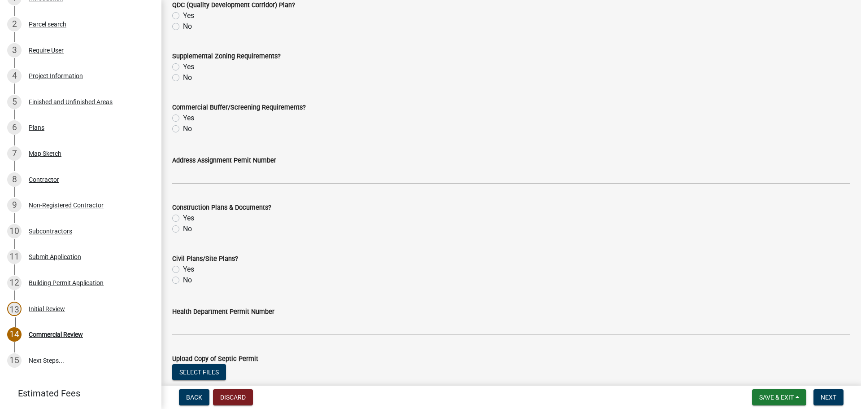
click at [189, 218] on label "Yes" at bounding box center [188, 218] width 11 height 11
click at [189, 218] on input "Yes" at bounding box center [186, 216] width 6 height 6
radio input "true"
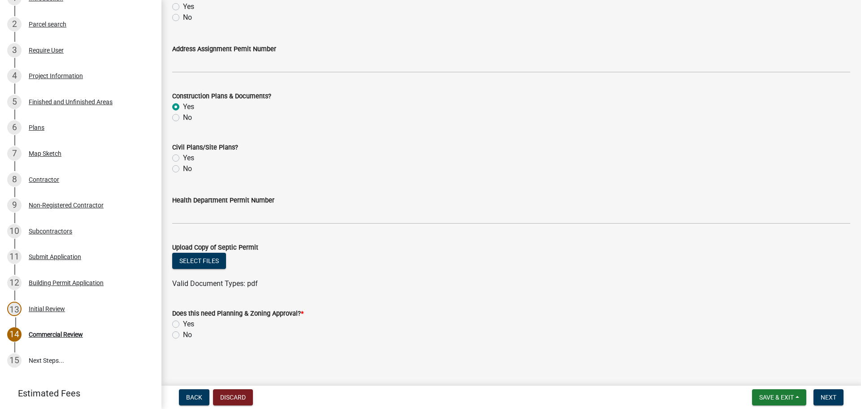
scroll to position [337, 0]
click at [185, 335] on label "No" at bounding box center [187, 333] width 9 height 11
click at [185, 334] on input "No" at bounding box center [186, 331] width 6 height 6
radio input "true"
click at [558, 325] on div "Yes" at bounding box center [511, 322] width 678 height 11
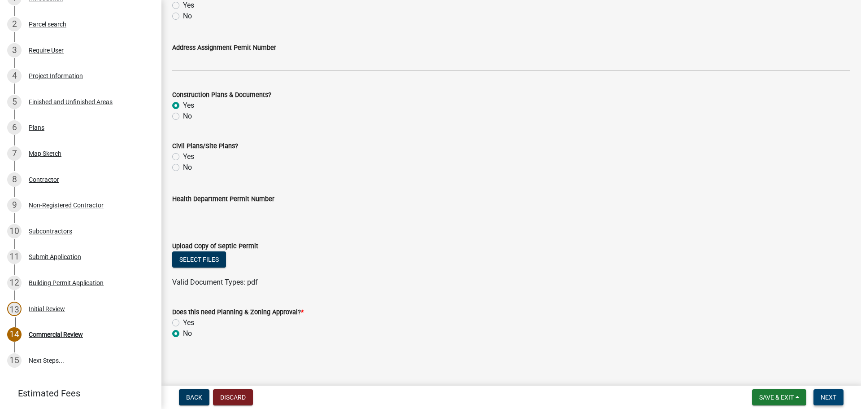
click at [838, 396] on button "Next" at bounding box center [829, 397] width 30 height 16
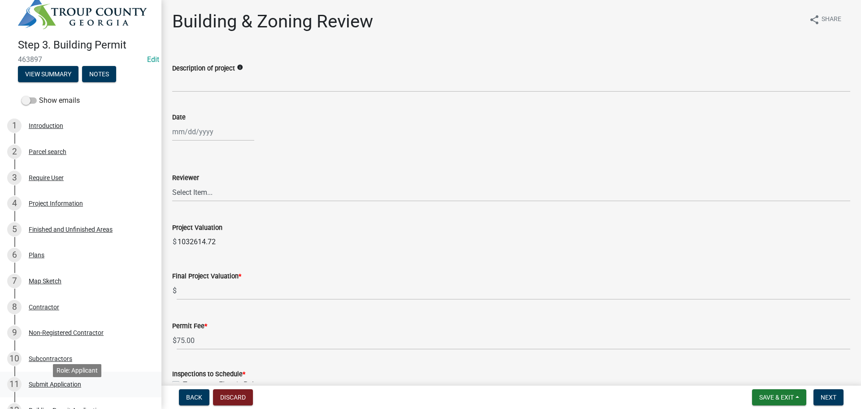
scroll to position [0, 0]
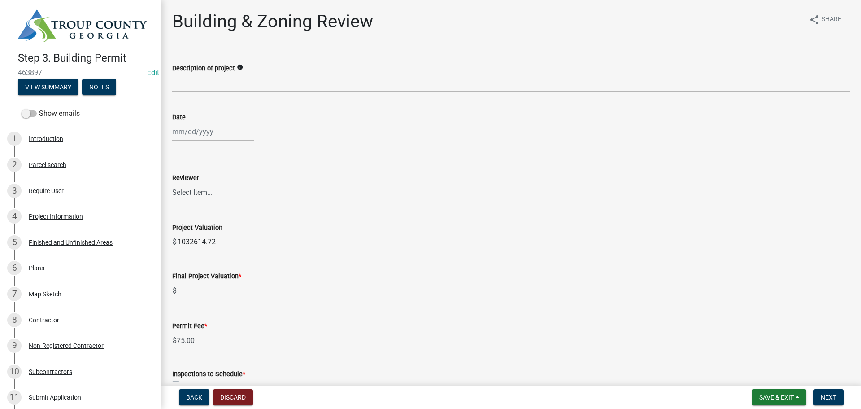
click at [69, 213] on div "Project Information" at bounding box center [56, 216] width 54 height 6
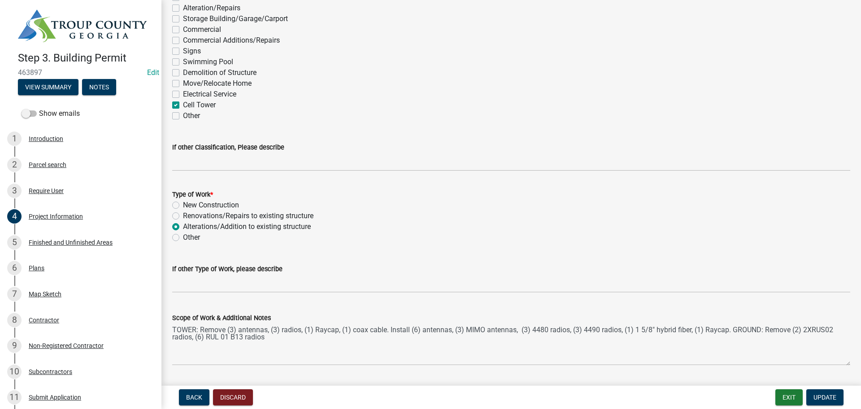
scroll to position [838, 0]
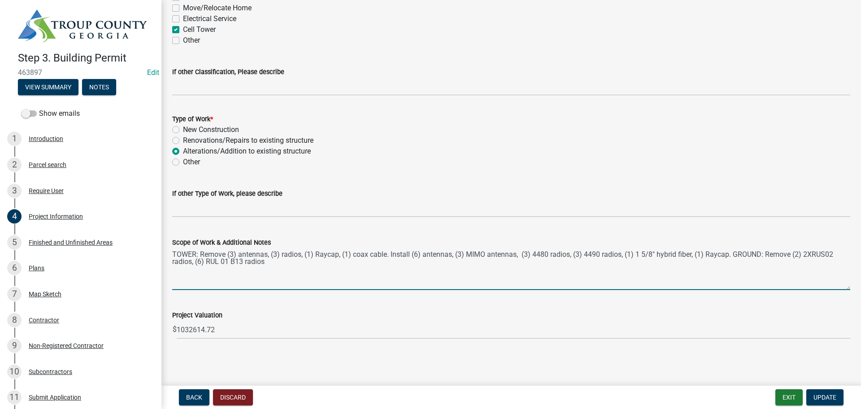
drag, startPoint x: 275, startPoint y: 261, endPoint x: 163, endPoint y: 251, distance: 113.1
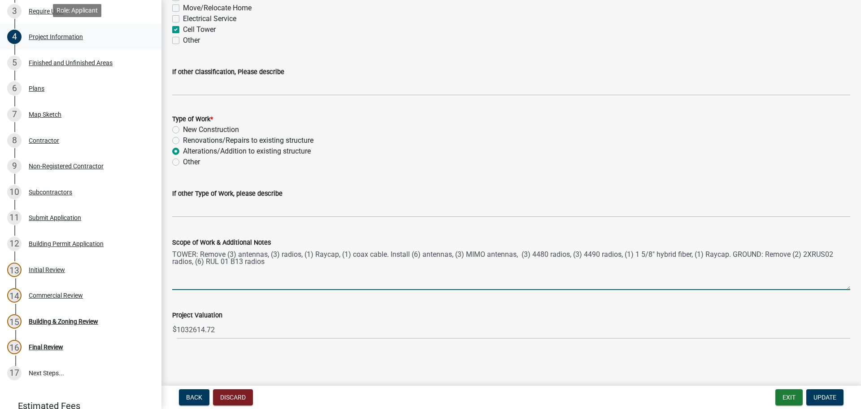
scroll to position [218, 0]
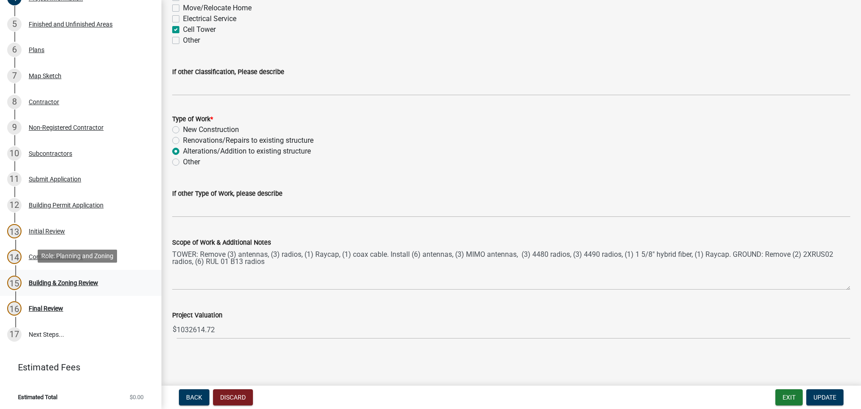
click at [73, 276] on div "15 Building & Zoning Review" at bounding box center [77, 282] width 140 height 14
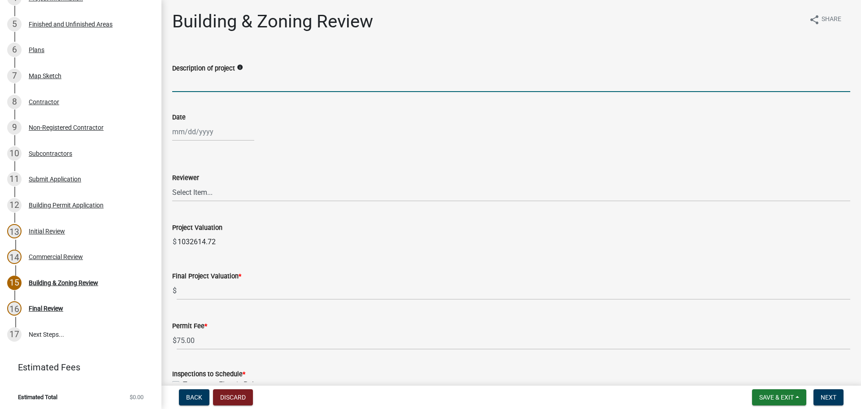
click at [243, 84] on input "Description of project" at bounding box center [511, 83] width 678 height 18
paste input "TOWER: Remove (3) antennas, (3) radios, (1) Raycap, (1) coax cable. Install (6)…"
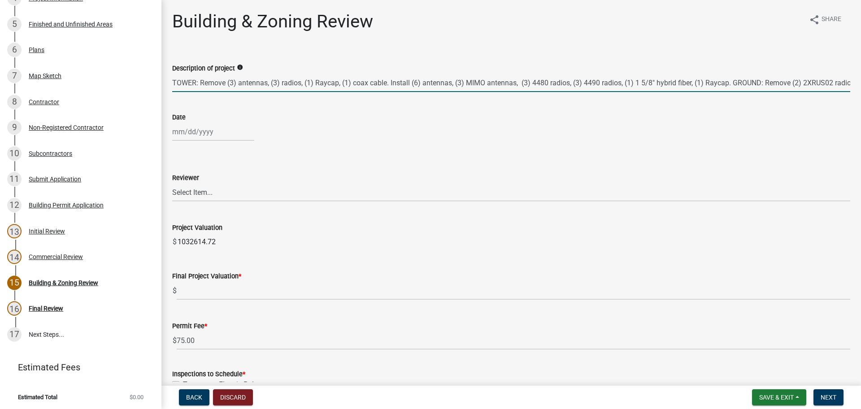
scroll to position [0, 84]
type input "TOWER: Remove (3) antennas, (3) radios, (1) Raycap, (1) coax cable. Install (6)…"
click at [193, 130] on div at bounding box center [213, 131] width 82 height 18
select select "8"
select select "2025"
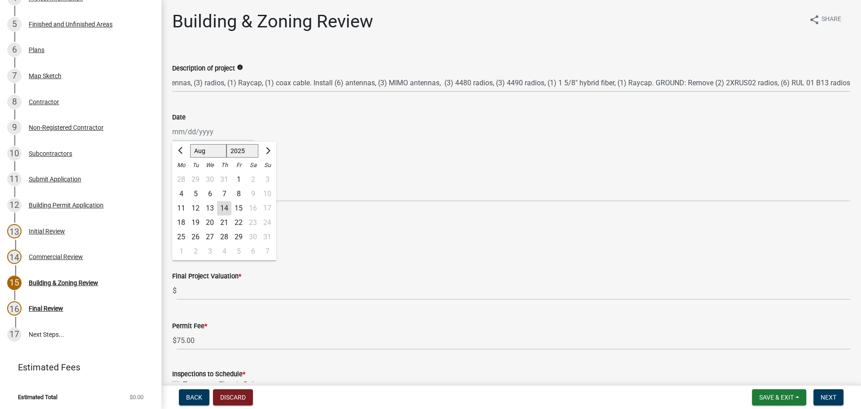
scroll to position [0, 0]
click at [221, 203] on div "14" at bounding box center [224, 208] width 14 height 14
type input "[DATE]"
click at [216, 187] on select "Select Item... [PERSON_NAME] [PERSON_NAME] [PERSON_NAME] [PERSON_NAME] [PERSON_…" at bounding box center [511, 192] width 678 height 18
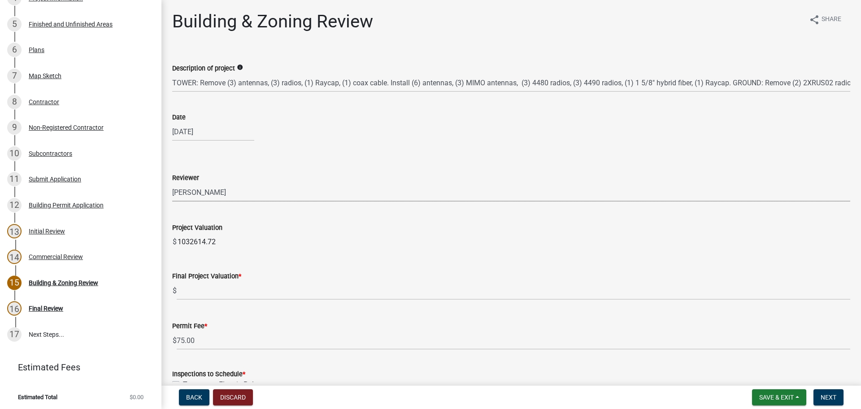
click at [172, 183] on select "Select Item... [PERSON_NAME] [PERSON_NAME] [PERSON_NAME] [PERSON_NAME] [PERSON_…" at bounding box center [511, 192] width 678 height 18
select select "ec505496-d33f-4aef-bd44-cae1c99a7413"
drag, startPoint x: 217, startPoint y: 238, endPoint x: 177, endPoint y: 242, distance: 40.1
click at [177, 242] on input "1032614.72" at bounding box center [514, 242] width 674 height 18
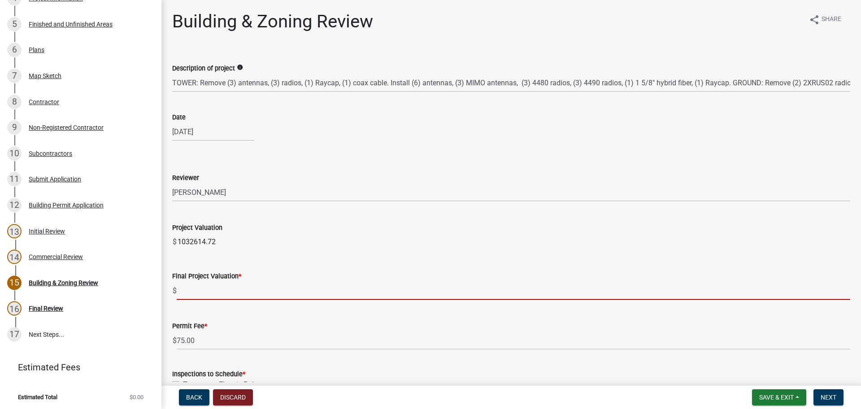
click at [208, 282] on input "text" at bounding box center [514, 290] width 674 height 18
paste input "1032614.72"
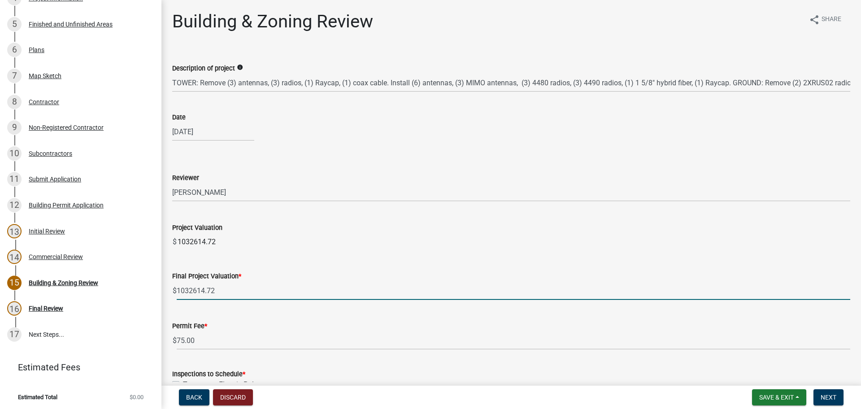
type input "1032614.72"
click at [349, 252] on wm-data-entity-input "Project Valuation $ 1032614.72" at bounding box center [511, 234] width 678 height 48
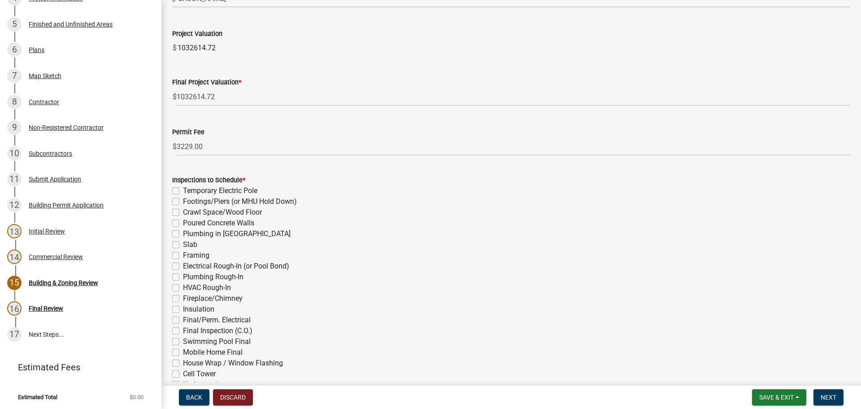
scroll to position [224, 0]
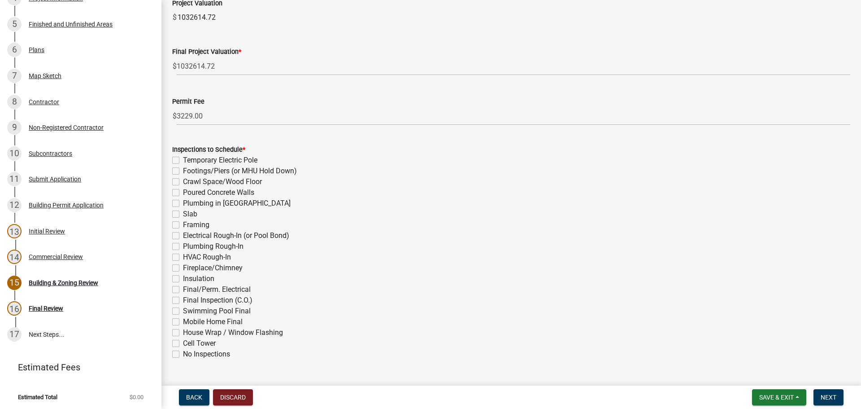
click at [202, 343] on label "Cell Tower" at bounding box center [199, 343] width 33 height 11
click at [189, 343] on input "Cell Tower" at bounding box center [186, 341] width 6 height 6
checkbox input "true"
checkbox input "false"
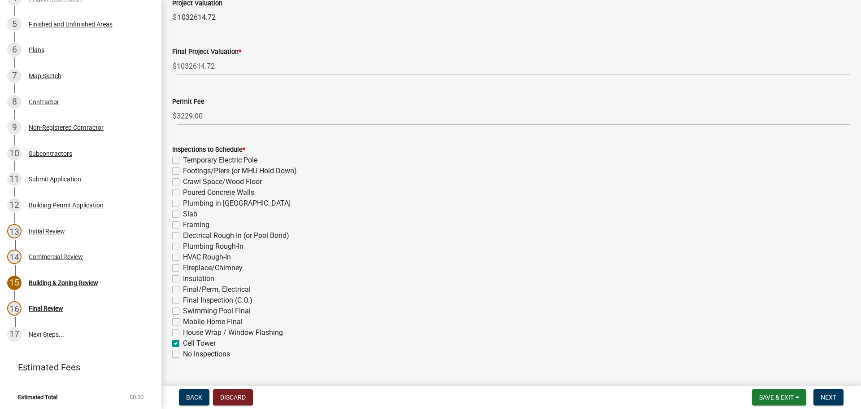
checkbox input "false"
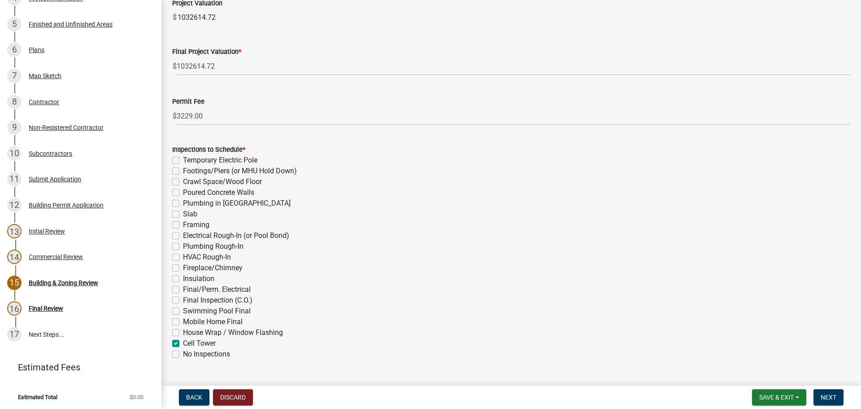
checkbox input "false"
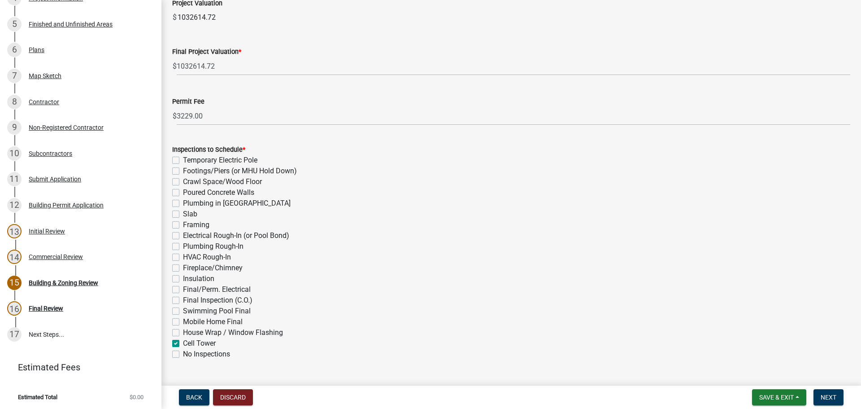
checkbox input "false"
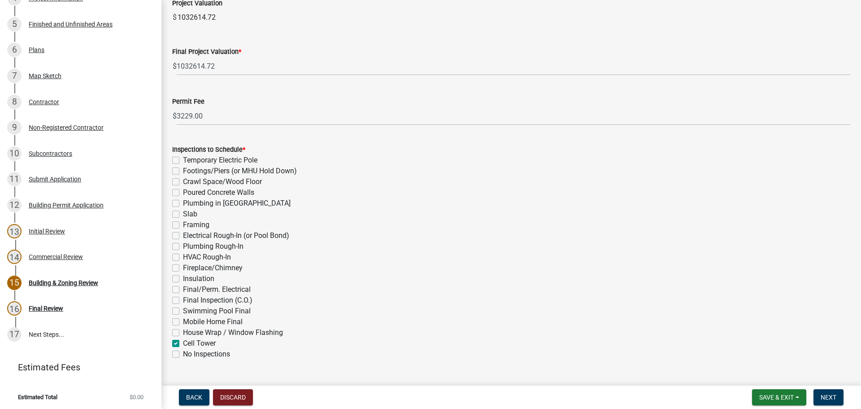
checkbox input "true"
checkbox input "false"
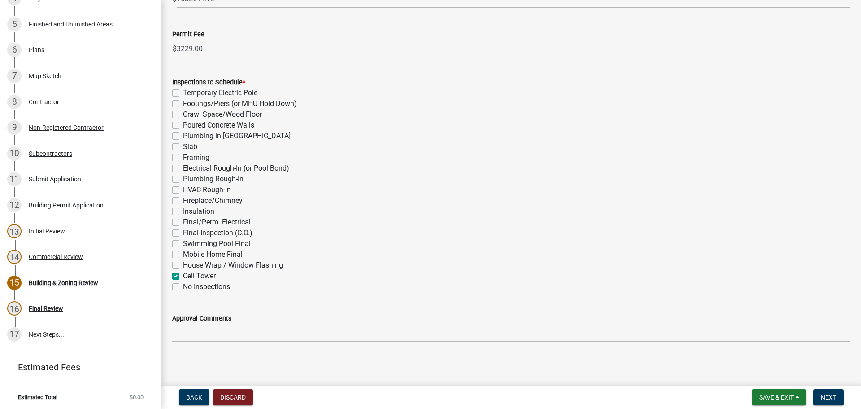
scroll to position [294, 0]
click at [454, 210] on div "Insulation" at bounding box center [511, 209] width 678 height 11
click at [534, 205] on div "Insulation" at bounding box center [511, 209] width 678 height 11
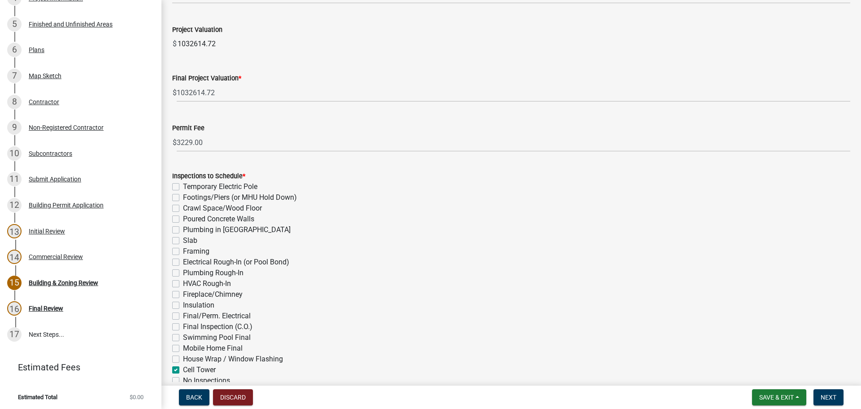
scroll to position [114, 0]
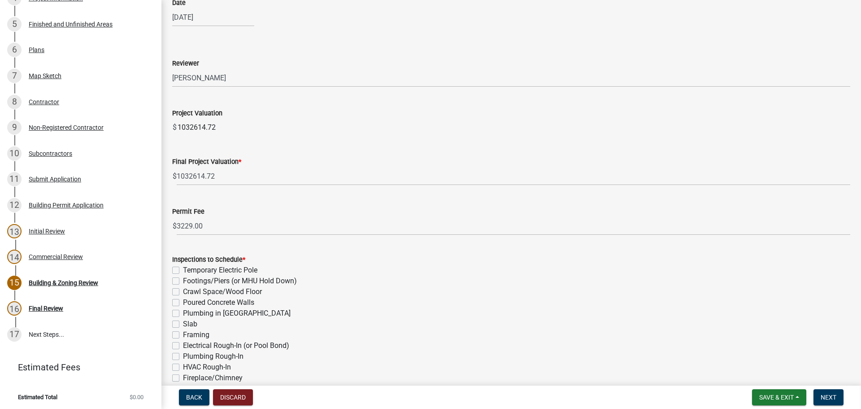
click at [511, 316] on div "Plumbing in [GEOGRAPHIC_DATA]" at bounding box center [511, 313] width 678 height 11
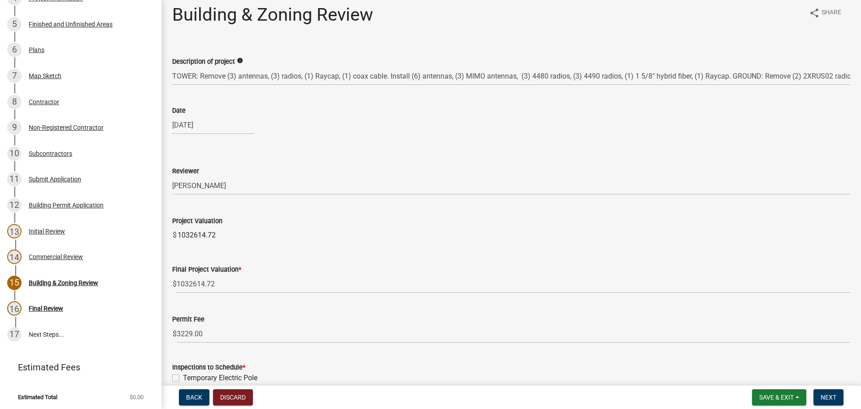
scroll to position [0, 0]
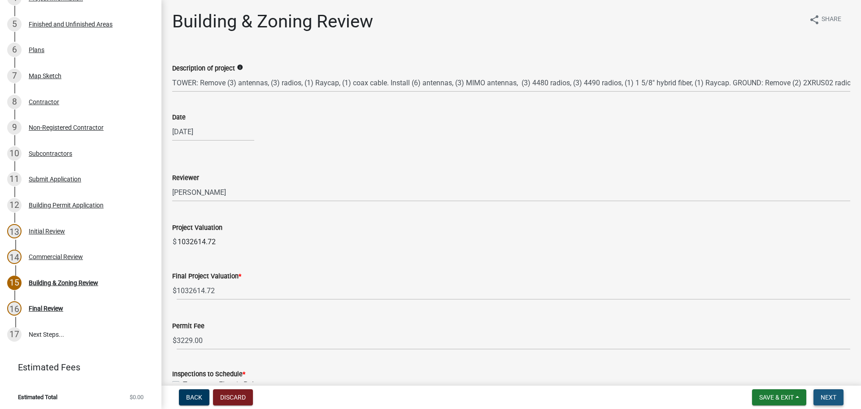
click at [832, 398] on span "Next" at bounding box center [829, 396] width 16 height 7
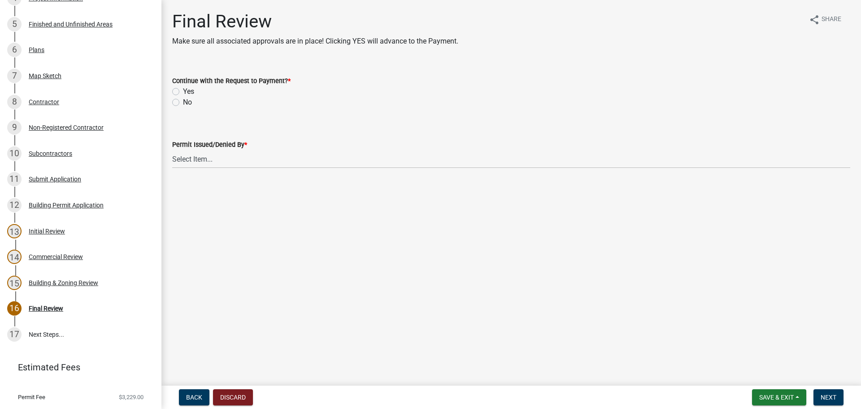
click at [183, 93] on label "Yes" at bounding box center [188, 91] width 11 height 11
click at [183, 92] on input "Yes" at bounding box center [186, 89] width 6 height 6
radio input "true"
click at [210, 159] on select "Select Item... [PERSON_NAME] [PERSON_NAME] [PERSON_NAME] [PERSON_NAME] [PERSON_…" at bounding box center [511, 159] width 678 height 18
click at [172, 150] on select "Select Item... [PERSON_NAME] [PERSON_NAME] [PERSON_NAME] [PERSON_NAME] [PERSON_…" at bounding box center [511, 159] width 678 height 18
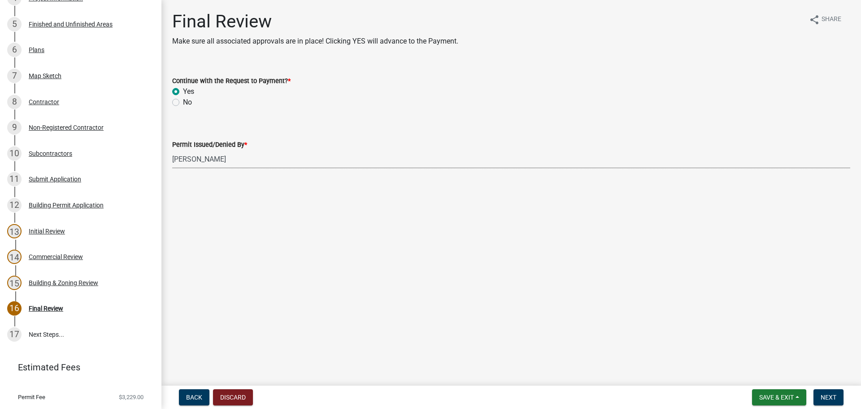
select select "ec505496-d33f-4aef-bd44-cae1c99a7413"
drag, startPoint x: 357, startPoint y: 276, endPoint x: 625, endPoint y: 311, distance: 269.7
click at [372, 280] on main "Final Review Make sure all associated approvals are in place! Clicking YES will…" at bounding box center [512, 191] width 700 height 382
drag, startPoint x: 632, startPoint y: 311, endPoint x: 702, endPoint y: 326, distance: 71.5
click at [674, 318] on main "Final Review Make sure all associated approvals are in place! Clicking YES will…" at bounding box center [512, 191] width 700 height 382
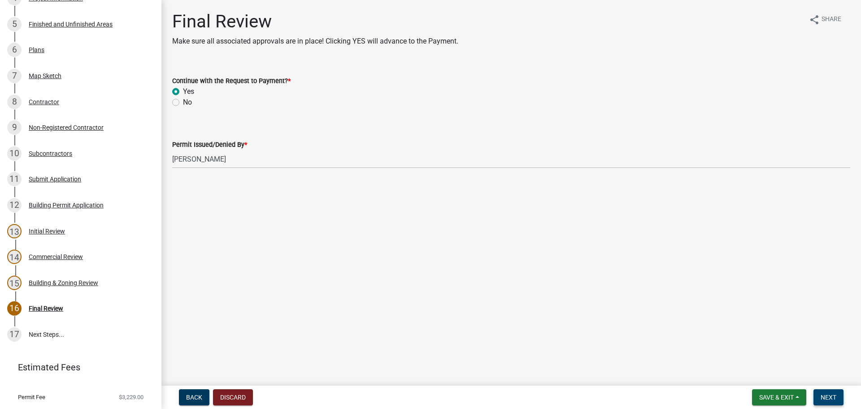
click at [823, 397] on span "Next" at bounding box center [829, 396] width 16 height 7
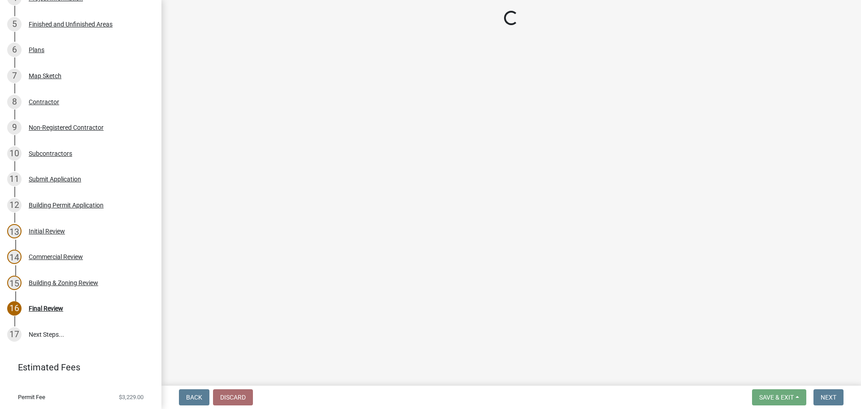
select select "3: 3"
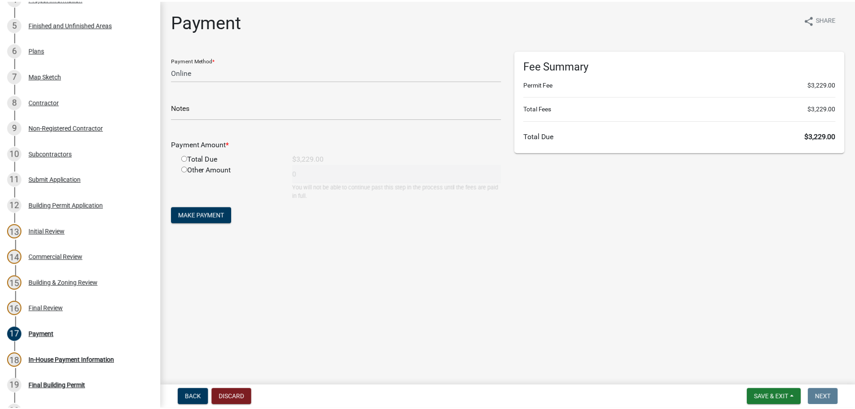
scroll to position [399, 0]
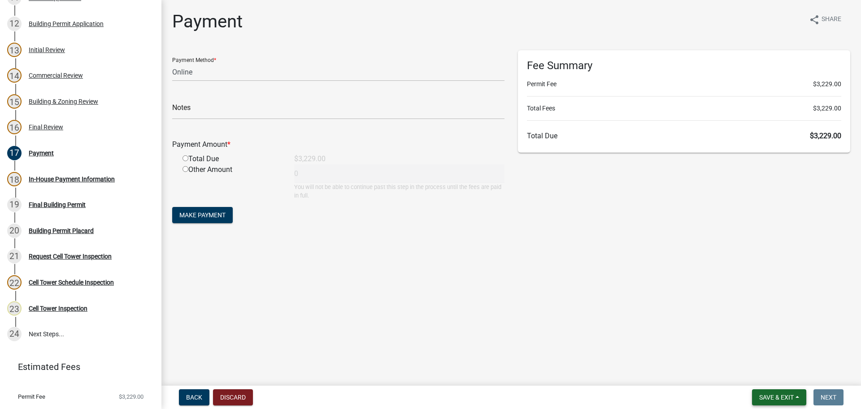
click at [780, 398] on span "Save & Exit" at bounding box center [777, 396] width 35 height 7
click at [769, 378] on button "Save & Exit" at bounding box center [771, 374] width 72 height 22
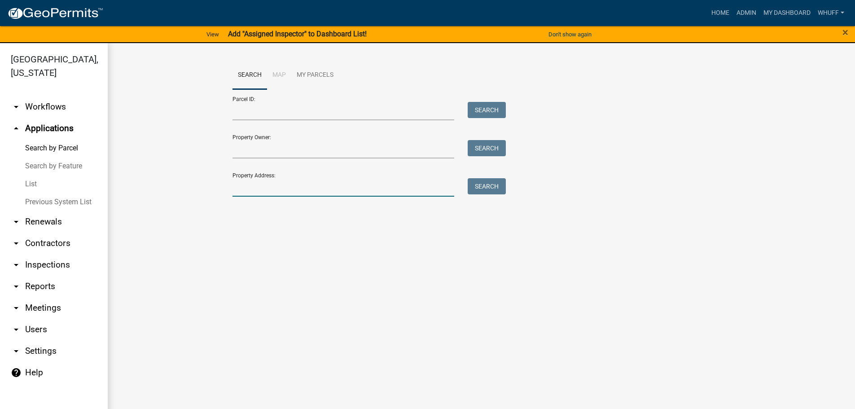
click at [331, 186] on input "Property Address:" at bounding box center [343, 187] width 222 height 18
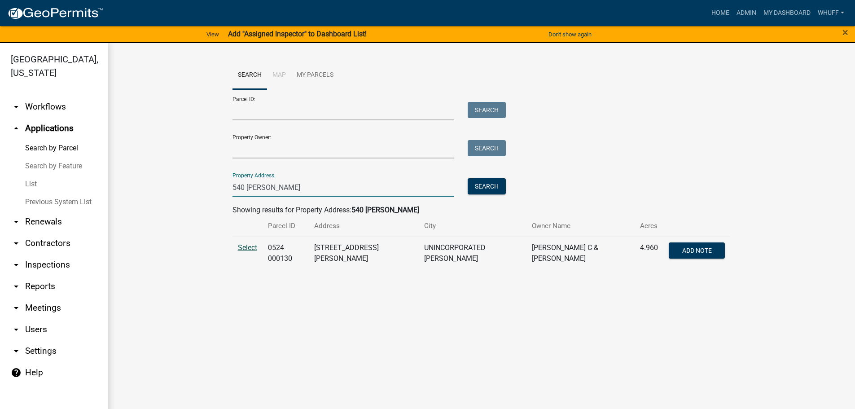
type input "540 [PERSON_NAME]"
drag, startPoint x: 240, startPoint y: 246, endPoint x: 224, endPoint y: 241, distance: 16.8
click at [240, 246] on span "Select" at bounding box center [247, 247] width 19 height 9
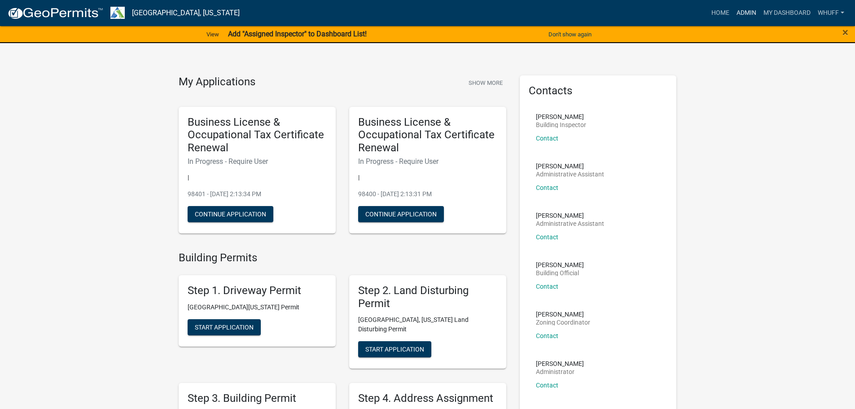
click at [740, 17] on link "Admin" at bounding box center [746, 12] width 27 height 17
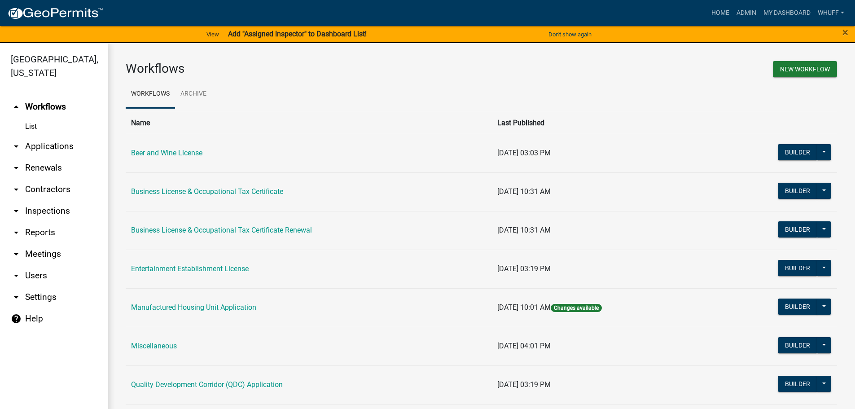
click at [57, 136] on link "arrow_drop_down Applications" at bounding box center [54, 147] width 108 height 22
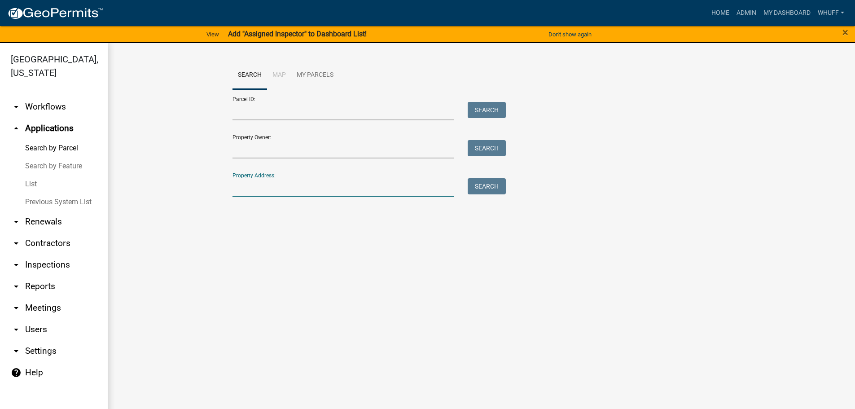
click at [300, 184] on input "Property Address:" at bounding box center [343, 187] width 222 height 18
type input "130 Hovi"
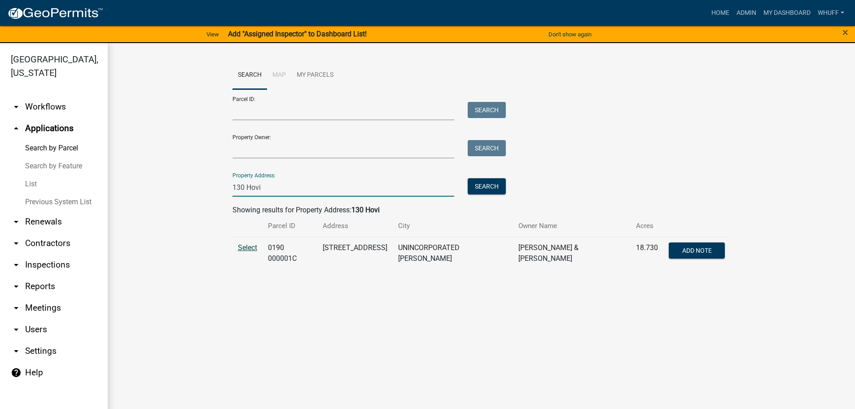
click at [246, 248] on span "Select" at bounding box center [247, 247] width 19 height 9
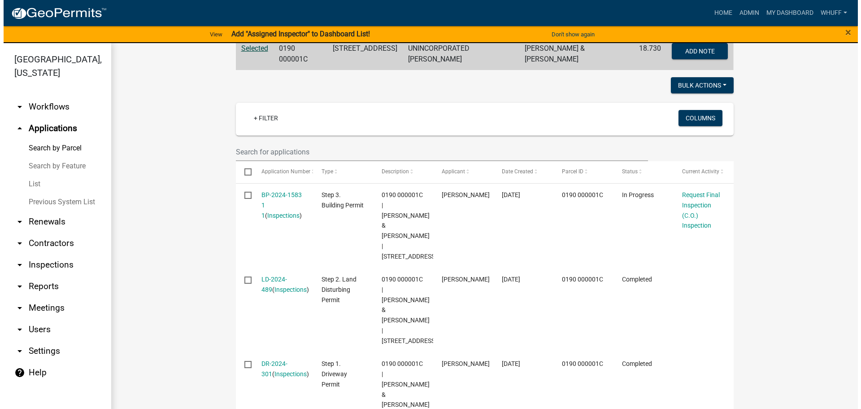
scroll to position [232, 0]
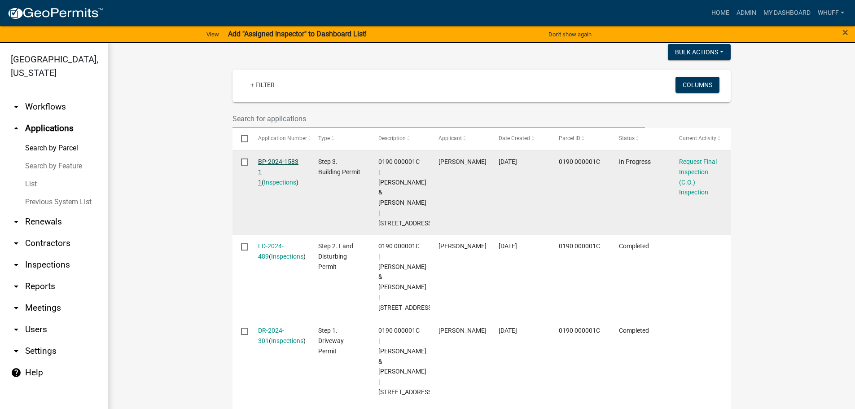
click at [270, 158] on link "BP-2024-1583 1 1" at bounding box center [278, 172] width 40 height 28
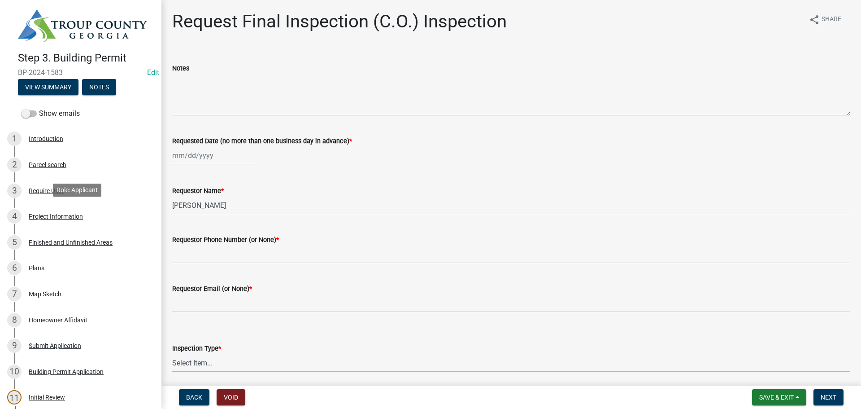
click at [61, 216] on div "Project Information" at bounding box center [56, 216] width 54 height 6
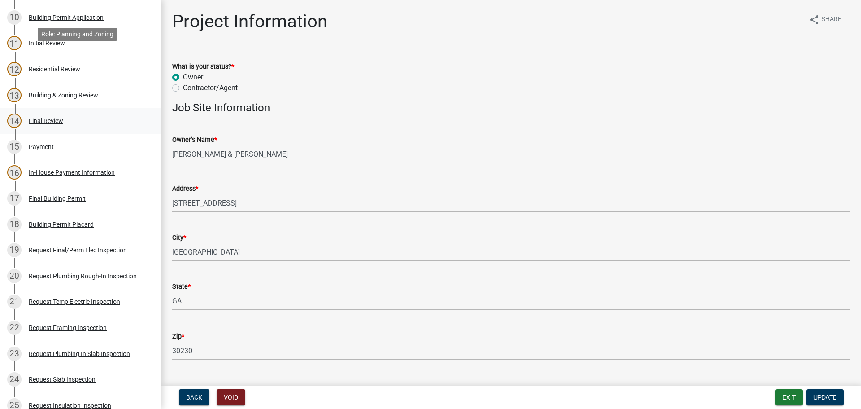
scroll to position [449, 0]
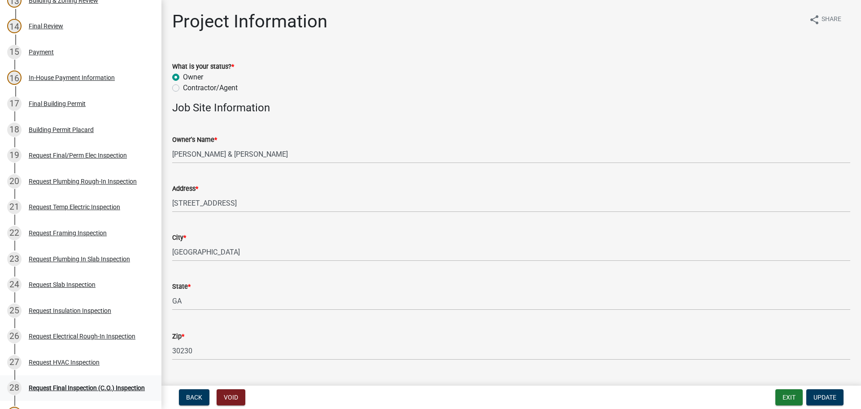
click at [93, 385] on div "Request Final Inspection (C.O.) Inspection" at bounding box center [87, 388] width 116 height 6
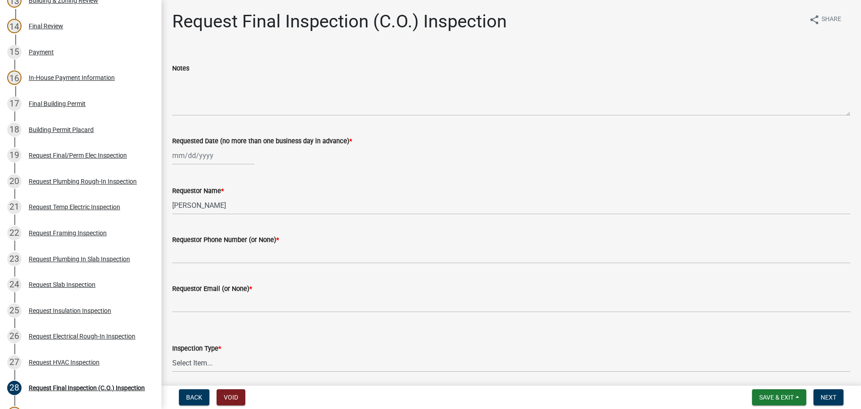
select select "8"
select select "2025"
click at [219, 154] on div "Jan Feb Mar Apr May Jun Jul Aug Sep Oct Nov Dec 1525 1526 1527 1528 1529 1530 1…" at bounding box center [213, 155] width 82 height 18
click at [237, 230] on div "15" at bounding box center [239, 232] width 14 height 14
type input "08/15/2025"
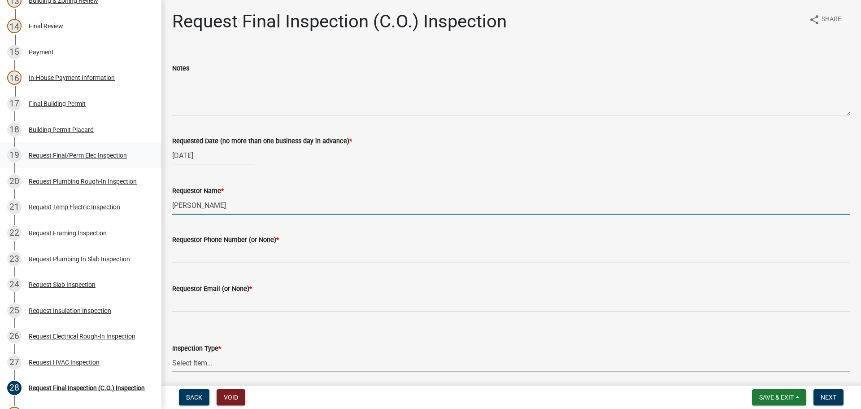
drag, startPoint x: 248, startPoint y: 210, endPoint x: 0, endPoint y: 149, distance: 255.0
click at [0, 149] on div "Step 3. Building Permit BP-2024-1583 Edit View Summary Notes Show emails 1 Intr…" at bounding box center [430, 204] width 861 height 409
type input "Morgan Thompson"
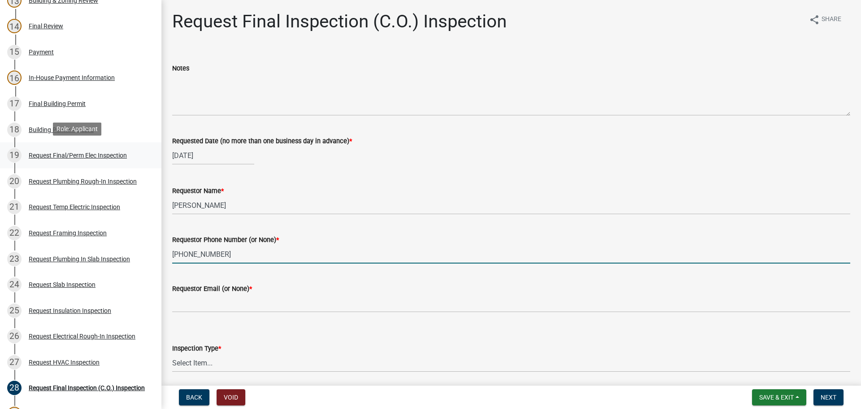
type input "706-594-7424"
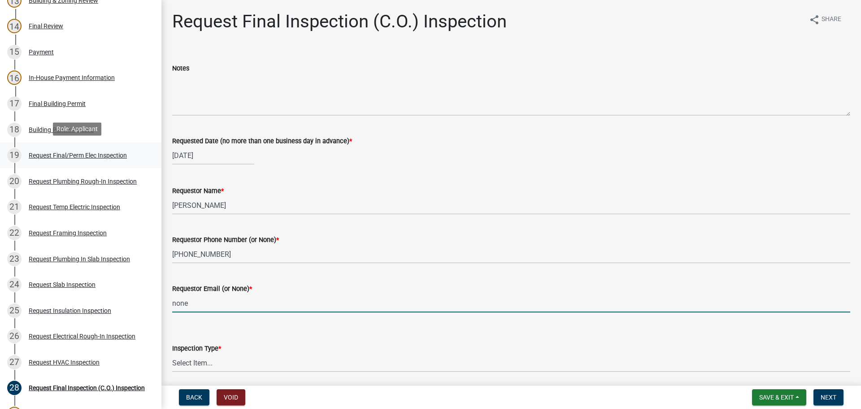
type input "none"
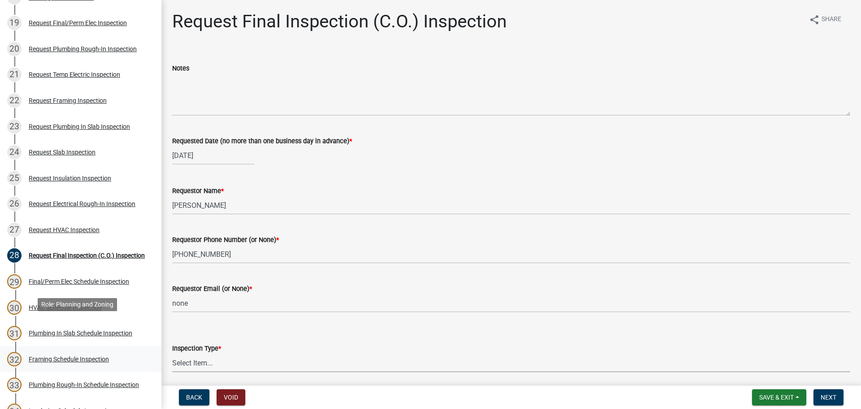
scroll to position [583, 0]
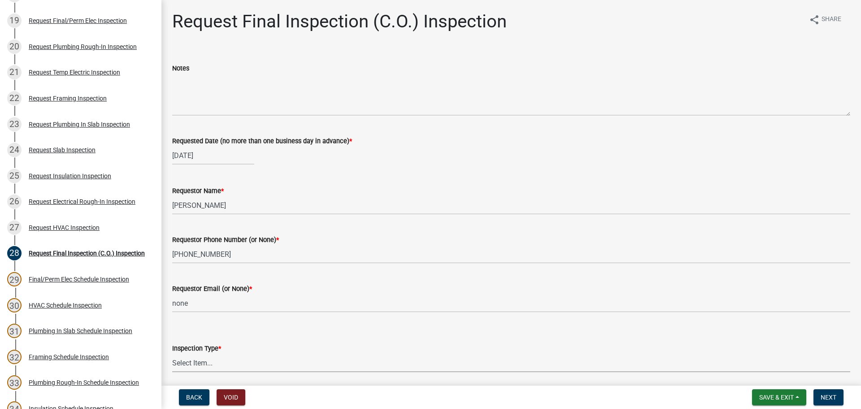
click at [240, 363] on select "Select Item... Final Inspection (C.O.)" at bounding box center [511, 363] width 678 height 18
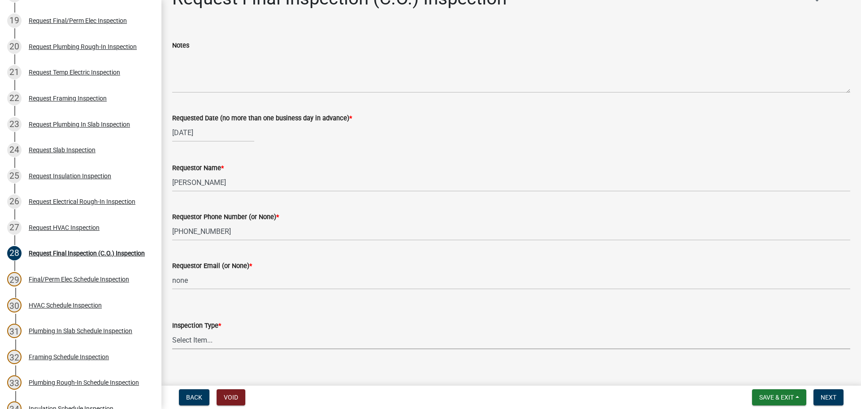
scroll to position [33, 0]
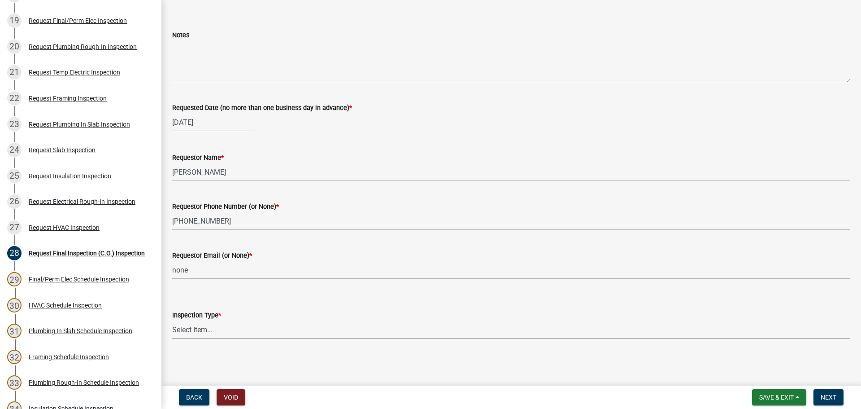
click at [321, 322] on select "Select Item... Final Inspection (C.O.)" at bounding box center [511, 329] width 678 height 18
click at [172, 320] on select "Select Item... Final Inspection (C.O.)" at bounding box center [511, 329] width 678 height 18
select select "6c928486-1faa-4d04-9598-905eebfdff84"
click at [443, 307] on form "Inspection Type * Select Item... Final Inspection (C.O.)" at bounding box center [511, 319] width 678 height 40
click at [828, 397] on span "Next" at bounding box center [829, 396] width 16 height 7
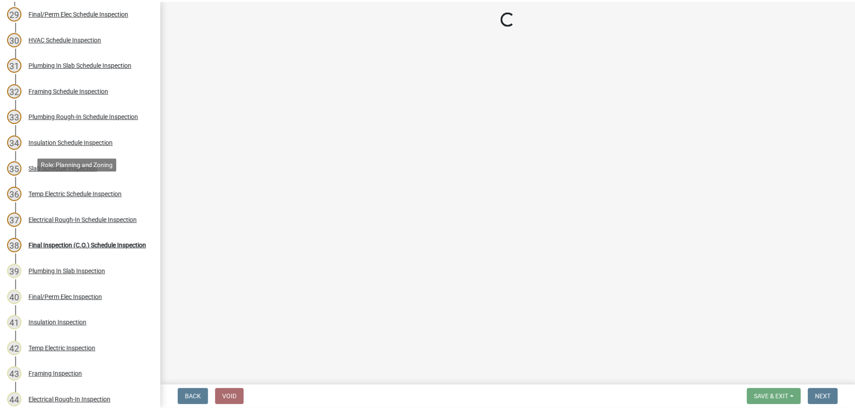
scroll to position [852, 0]
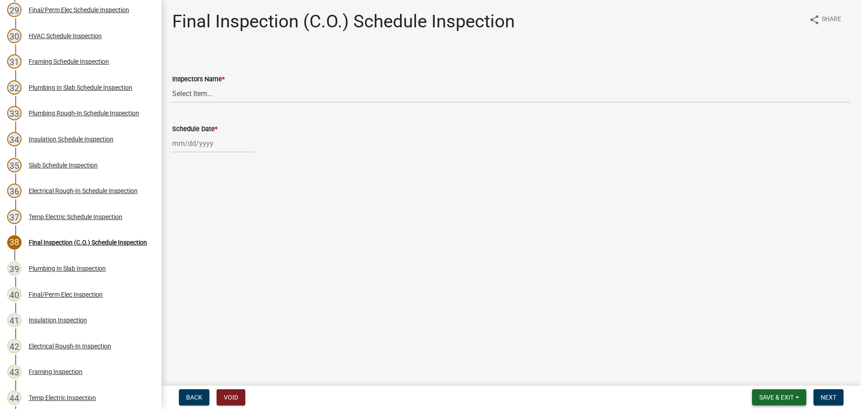
click at [780, 398] on span "Save & Exit" at bounding box center [777, 396] width 35 height 7
click at [779, 373] on button "Save & Exit" at bounding box center [771, 374] width 72 height 22
